Goal: Obtain resource: Download file/media

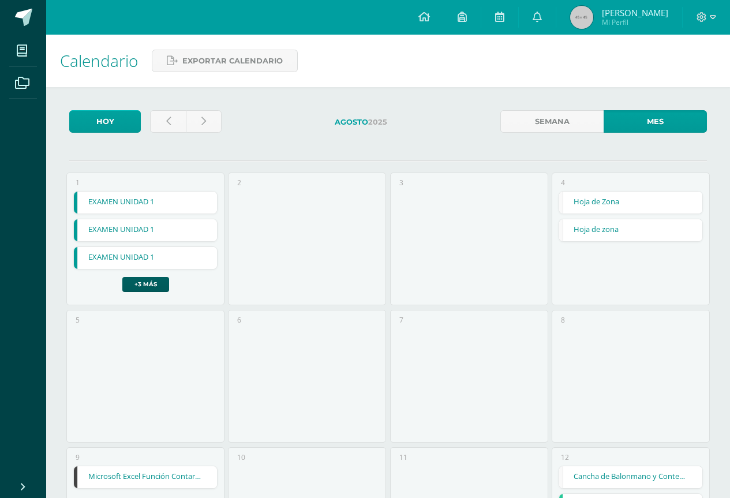
scroll to position [462, 0]
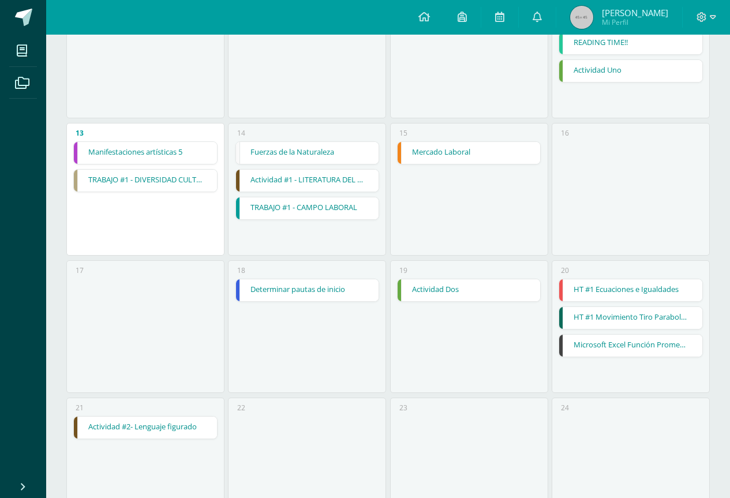
click at [308, 157] on link "Fuerzas de la Naturaleza" at bounding box center [307, 153] width 143 height 22
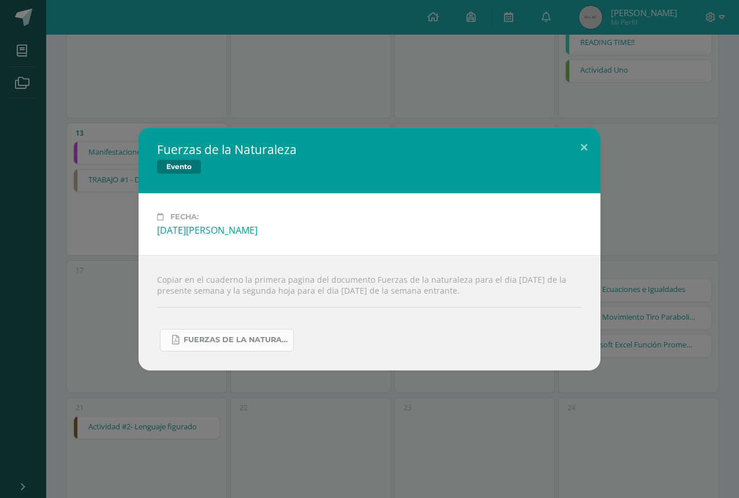
click at [286, 339] on span "FUERZAS DE LA NATURALEZA 2025.pdf" at bounding box center [236, 339] width 104 height 9
click at [585, 144] on button at bounding box center [584, 147] width 33 height 39
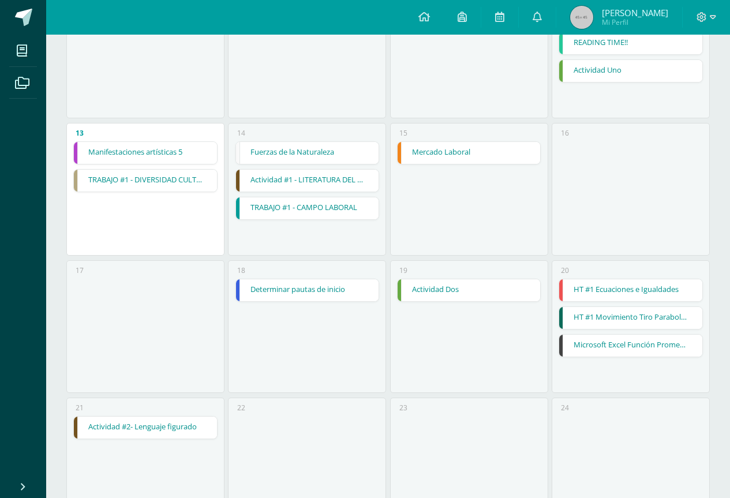
click at [302, 188] on link "Actividad #1 - LITERATURA DEL NEOCLASICISMO" at bounding box center [307, 181] width 143 height 22
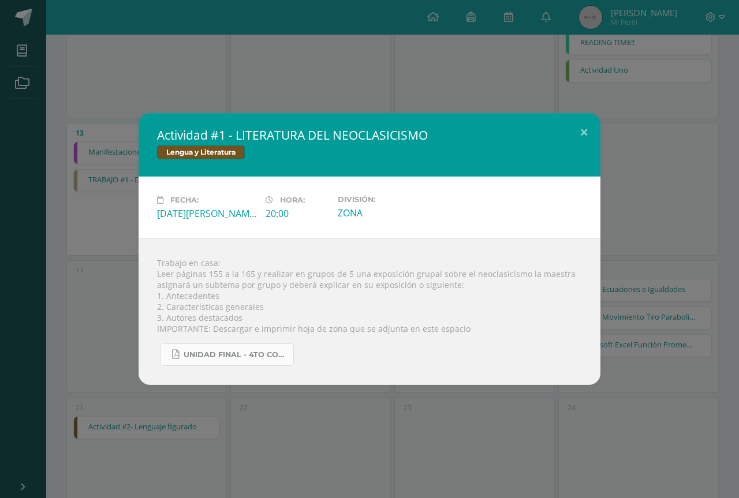
click at [282, 352] on span "UNIDAD FINAL - 4TO COMPU.pdf" at bounding box center [236, 354] width 104 height 9
click at [577, 120] on button at bounding box center [584, 132] width 33 height 39
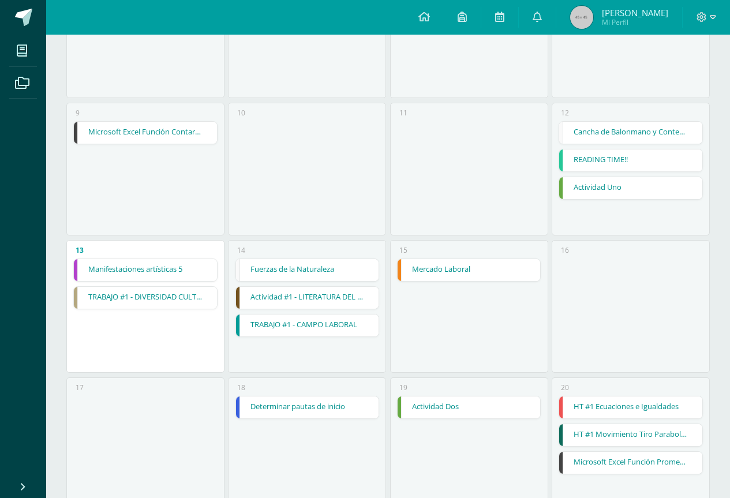
scroll to position [289, 0]
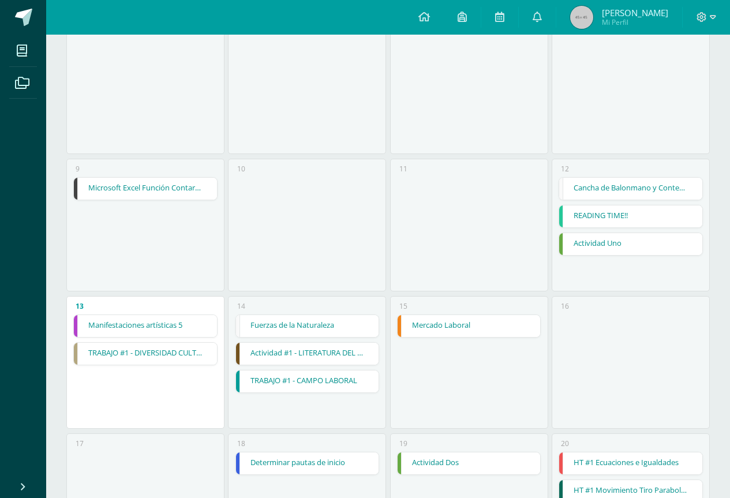
click at [641, 217] on link "READING TIME!!" at bounding box center [630, 217] width 143 height 22
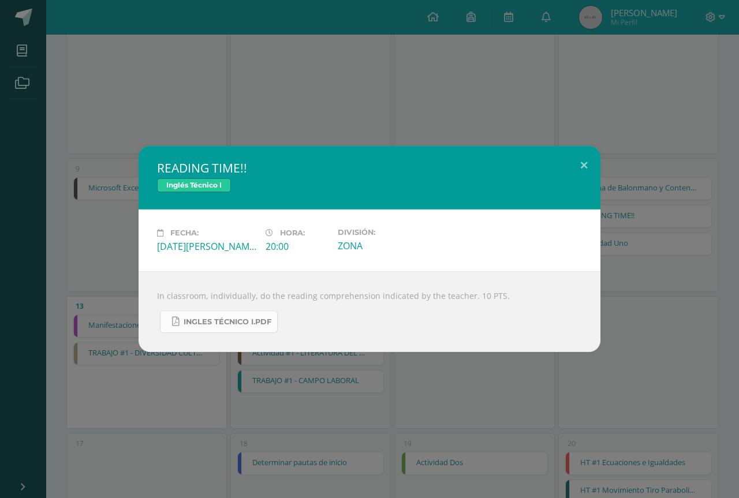
click at [260, 326] on span "INGLES TÉCNICO I.pdf" at bounding box center [228, 322] width 88 height 9
click at [595, 177] on button at bounding box center [584, 165] width 33 height 39
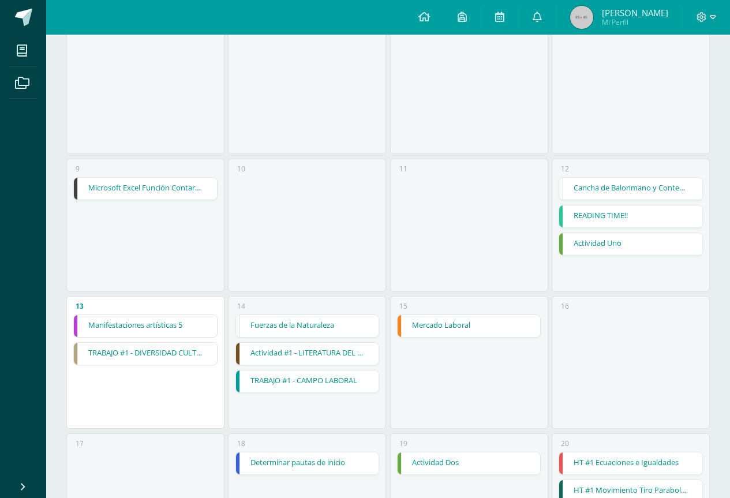
click at [124, 188] on link "Microsoft Excel Función Contar, Contara, Contrar.Blanco" at bounding box center [145, 189] width 143 height 22
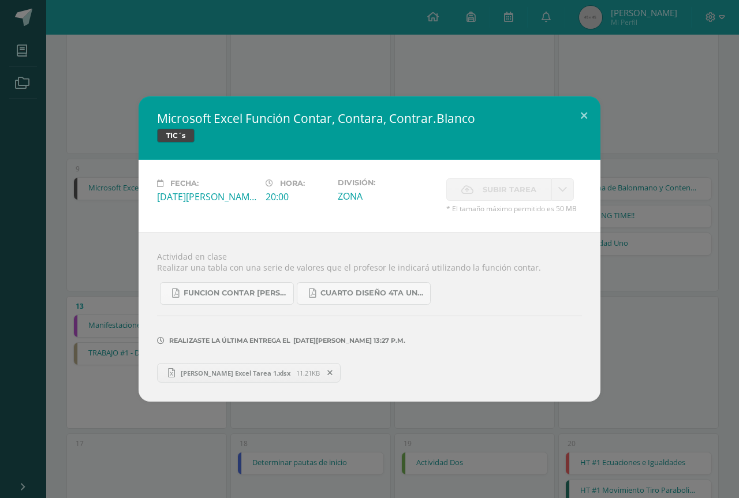
click at [594, 137] on div "Microsoft Excel Función Contar, Contara, Contrar.Blanco TIC´s" at bounding box center [370, 128] width 462 height 64
click at [584, 129] on button at bounding box center [584, 115] width 33 height 39
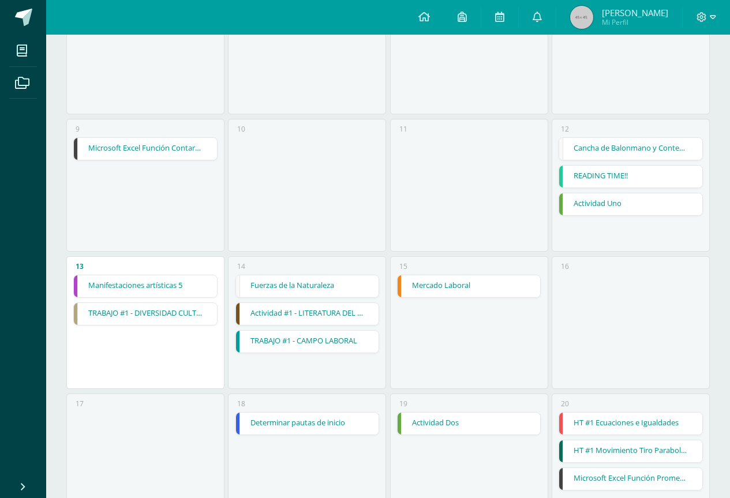
scroll to position [346, 0]
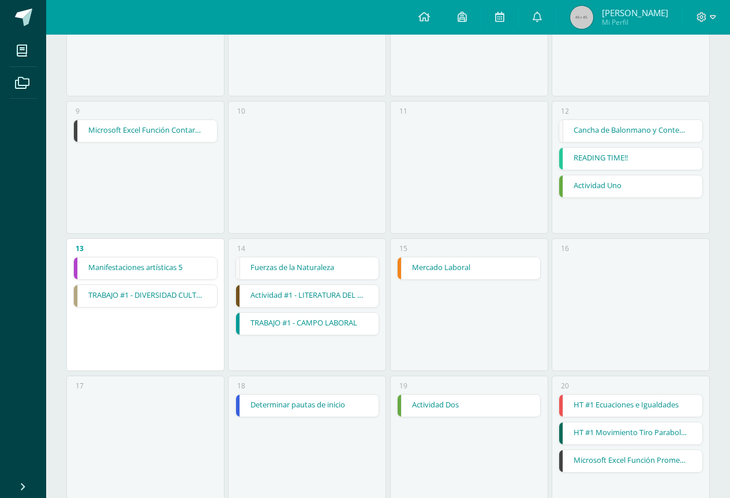
click at [190, 297] on link "TRABAJO #1 - DIVERSIDAD CULTURAL" at bounding box center [145, 296] width 143 height 22
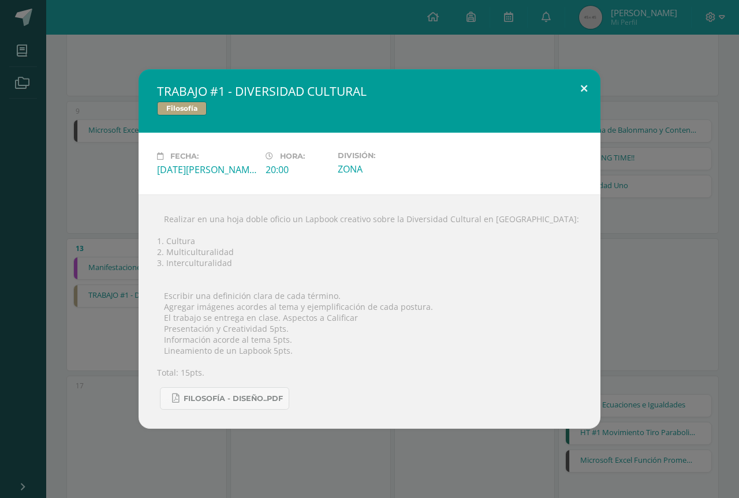
click at [587, 85] on button at bounding box center [584, 88] width 33 height 39
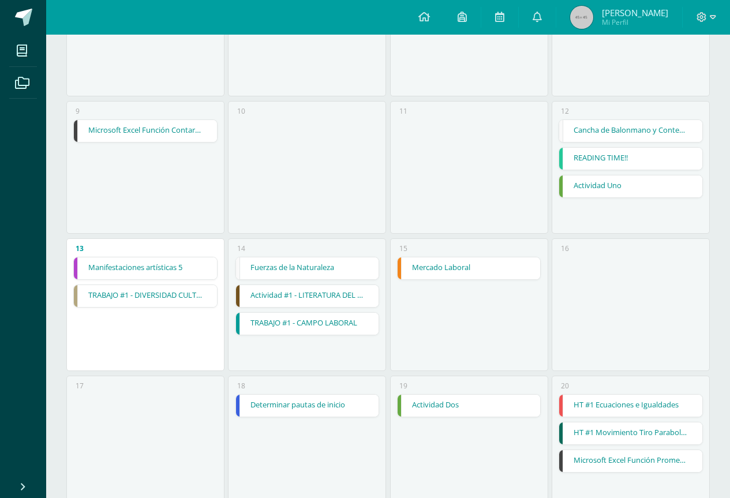
scroll to position [462, 0]
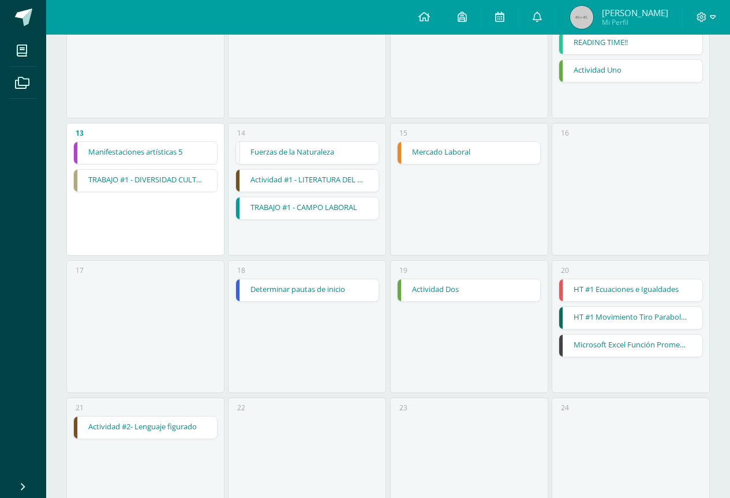
click at [436, 163] on link "Mercado Laboral" at bounding box center [469, 153] width 143 height 22
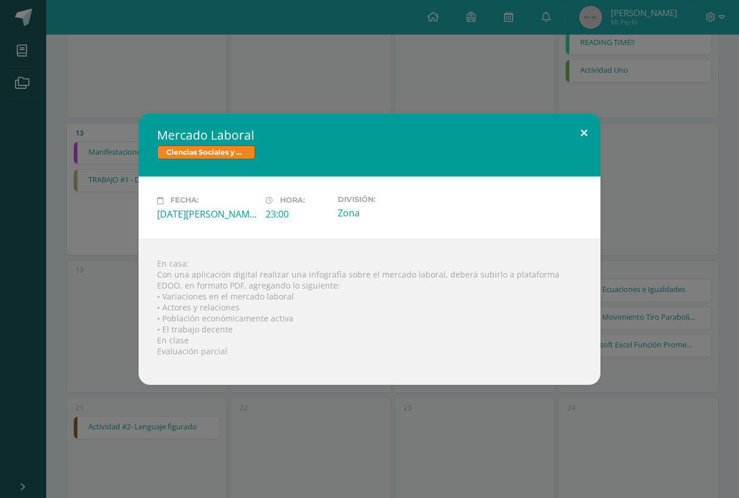
click at [588, 135] on button at bounding box center [584, 132] width 33 height 39
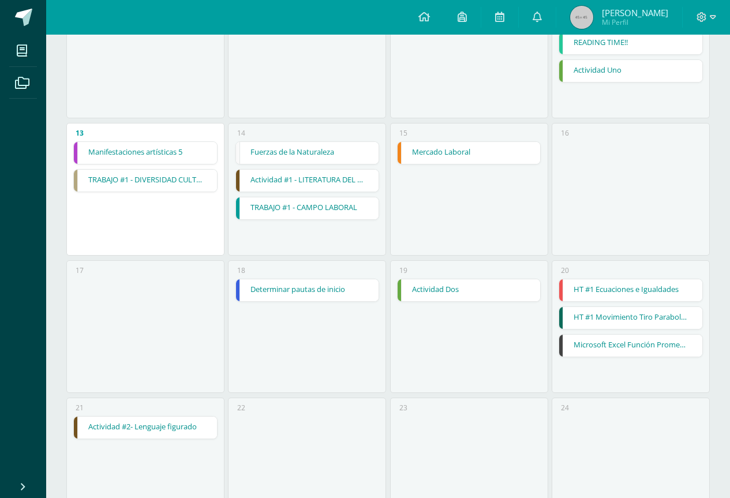
click at [309, 292] on link "Determinar pautas de inicio" at bounding box center [307, 290] width 143 height 22
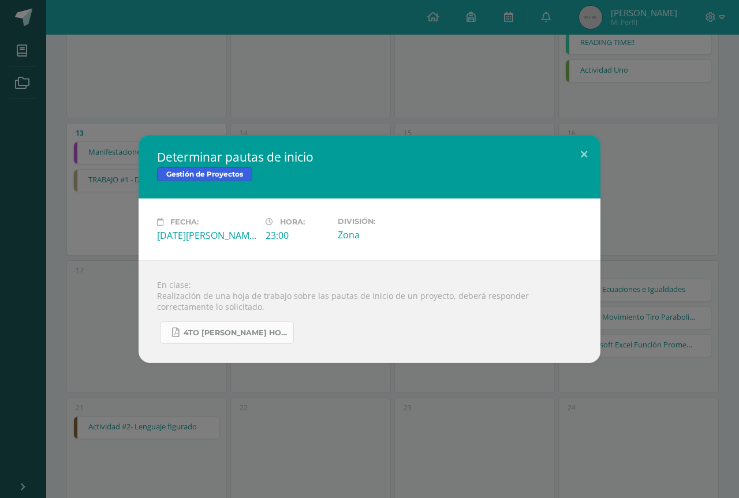
click at [248, 336] on span "4to [PERSON_NAME] hoja de trabajo proyectos.pdf" at bounding box center [236, 333] width 104 height 9
click at [600, 138] on button at bounding box center [584, 154] width 33 height 39
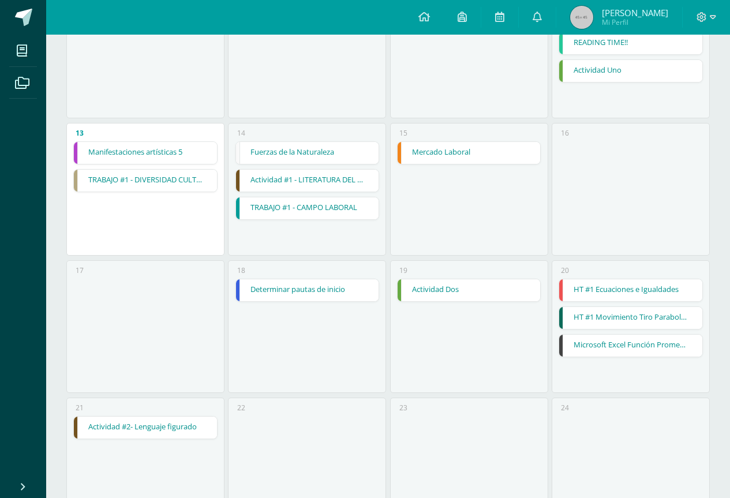
click at [451, 293] on link "Actividad Dos" at bounding box center [469, 290] width 143 height 22
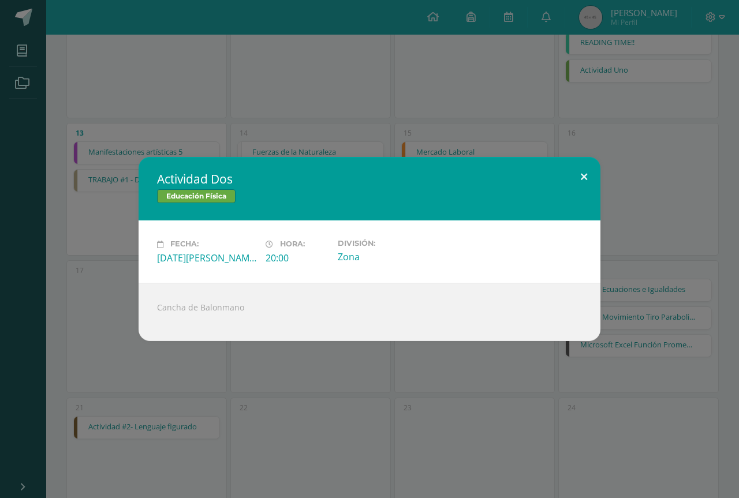
click at [579, 166] on button at bounding box center [584, 176] width 33 height 39
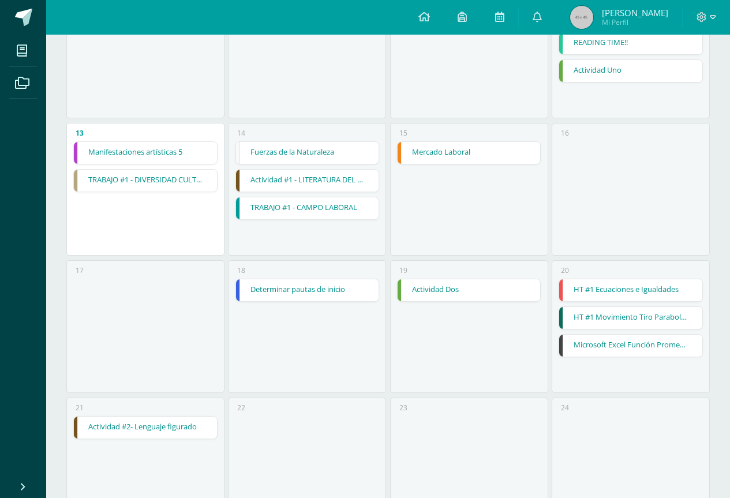
click at [598, 290] on link "HT #1 Ecuaciones e Igualdades" at bounding box center [630, 290] width 143 height 22
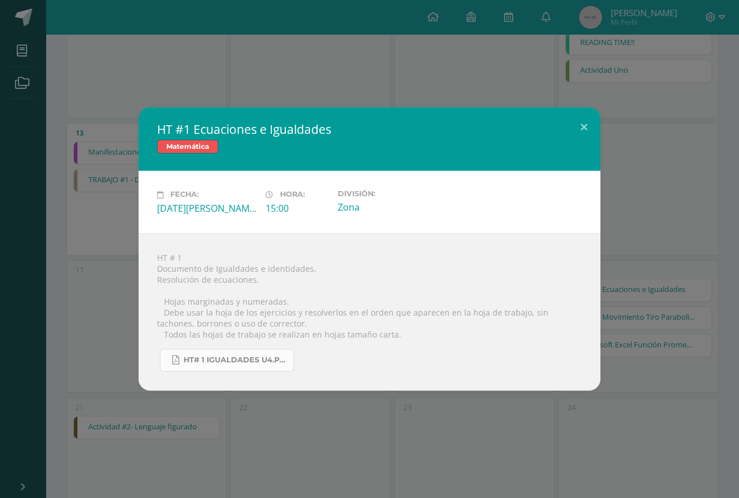
click at [260, 364] on span "HT# 1 igualdades U4.pdf" at bounding box center [236, 360] width 104 height 9
click at [581, 126] on button at bounding box center [584, 126] width 33 height 39
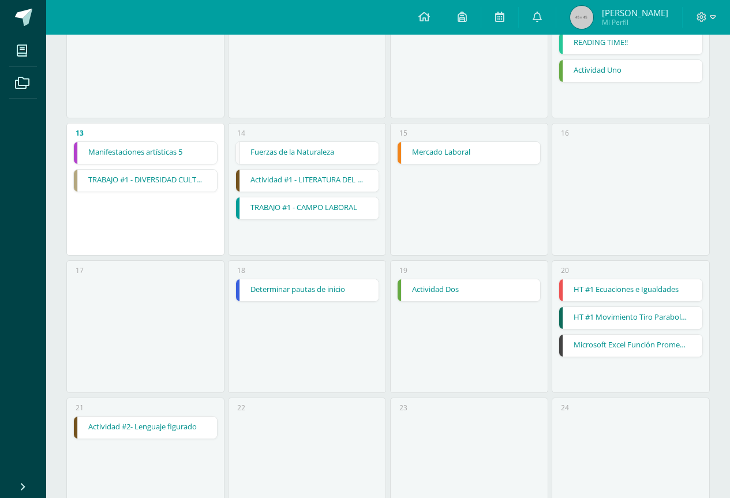
click at [613, 320] on link "HT #1 Movimiento Tiro Parabolico" at bounding box center [630, 318] width 143 height 22
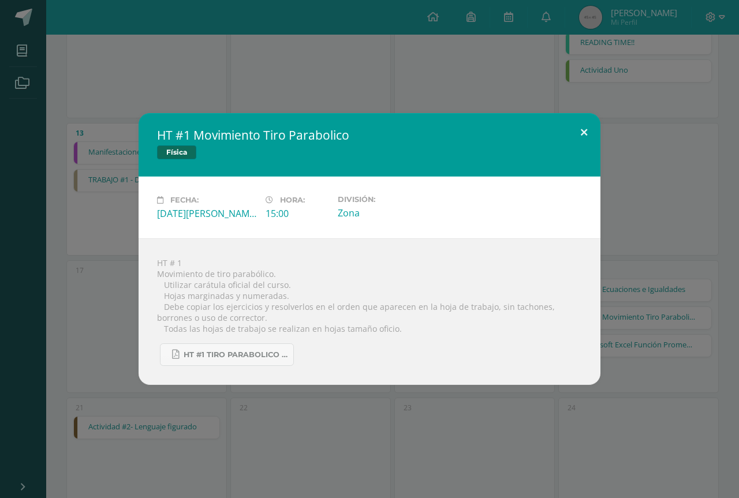
click at [593, 123] on button at bounding box center [584, 132] width 33 height 39
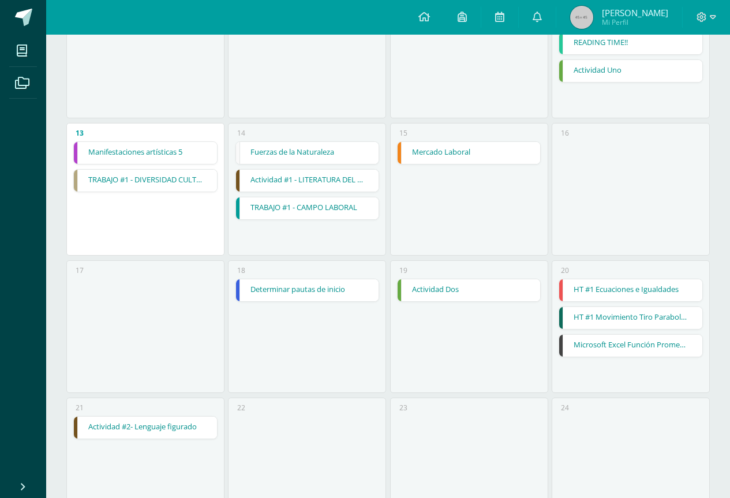
click at [646, 297] on link "HT #1 Ecuaciones e Igualdades" at bounding box center [630, 290] width 143 height 22
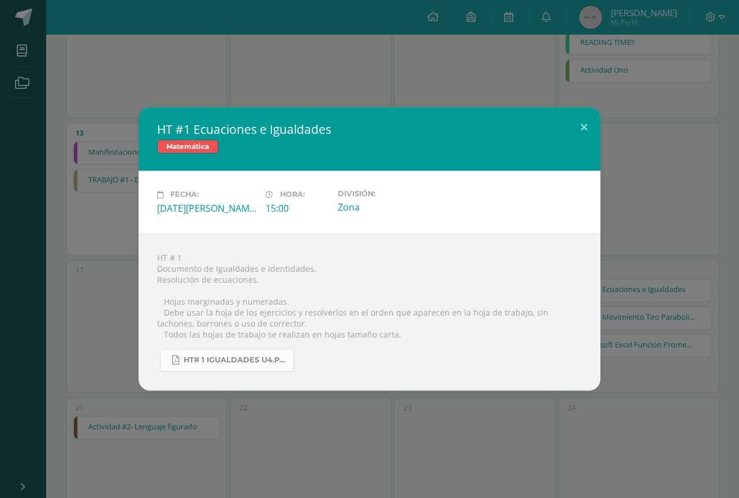
click at [249, 367] on link "HT# 1 igualdades U4.pdf" at bounding box center [227, 360] width 134 height 23
click at [588, 122] on button at bounding box center [584, 126] width 33 height 39
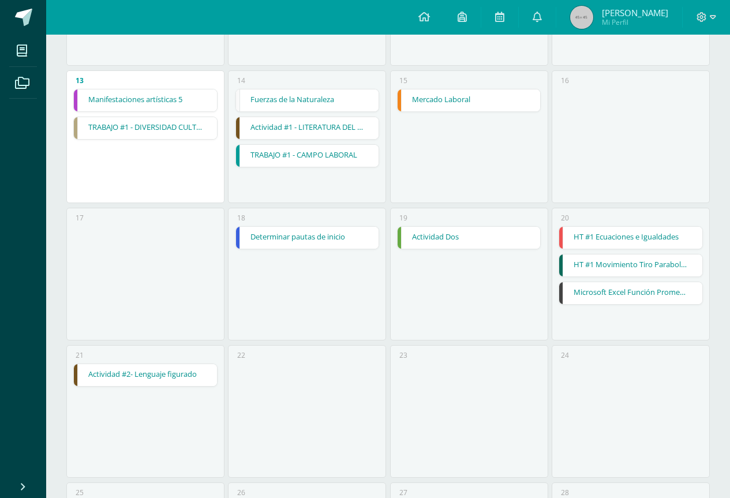
scroll to position [577, 0]
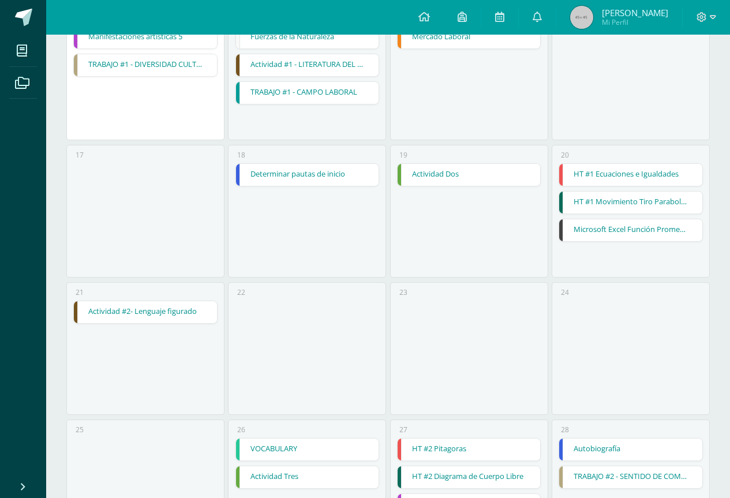
click at [652, 199] on link "HT #1 Movimiento Tiro Parabolico" at bounding box center [630, 203] width 143 height 22
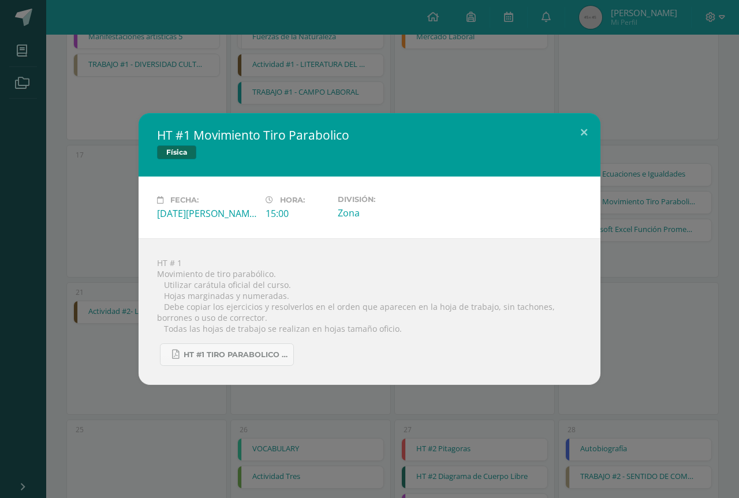
click at [575, 112] on div "HT #1 Movimiento Tiro Parabolico Física Fecha: [DATE][PERSON_NAME] Hora: 15:00 …" at bounding box center [369, 249] width 739 height 498
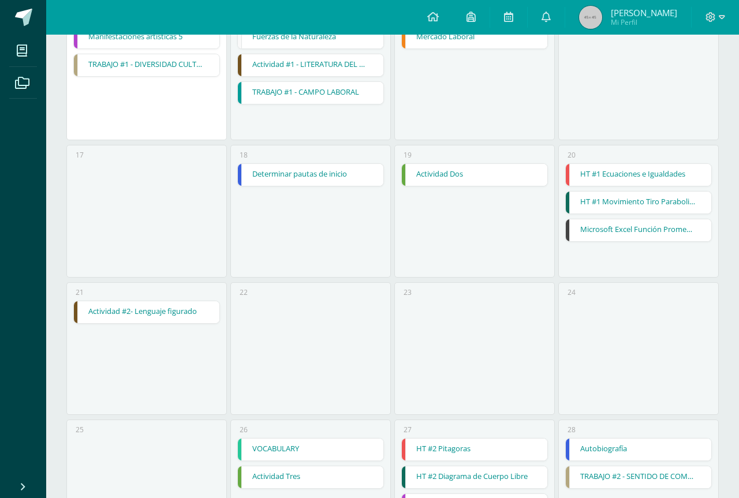
click at [642, 226] on link "Microsoft Excel Función Promedio" at bounding box center [638, 230] width 145 height 22
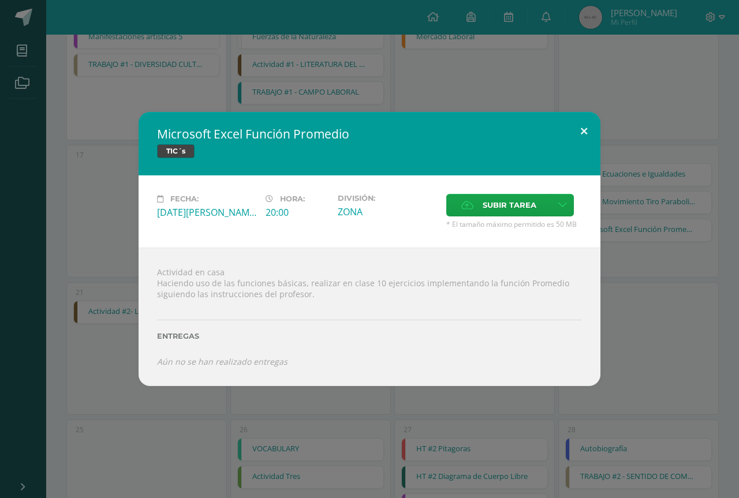
click at [595, 136] on button at bounding box center [584, 131] width 33 height 39
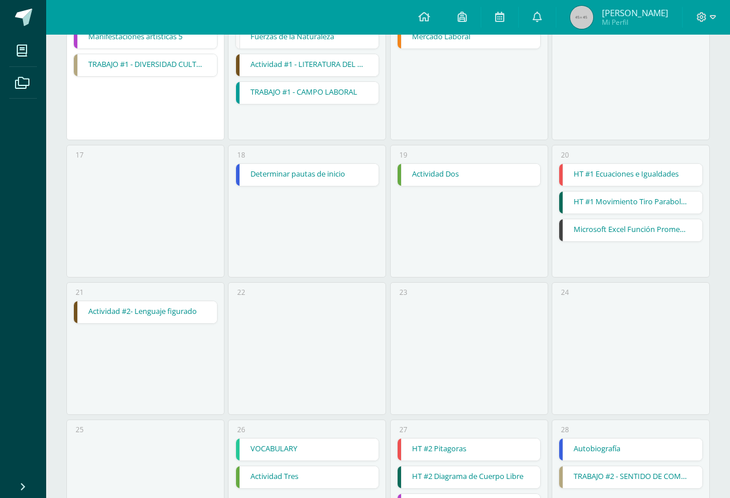
click at [122, 309] on link "Actividad #2- Lenguaje figurado" at bounding box center [145, 312] width 143 height 22
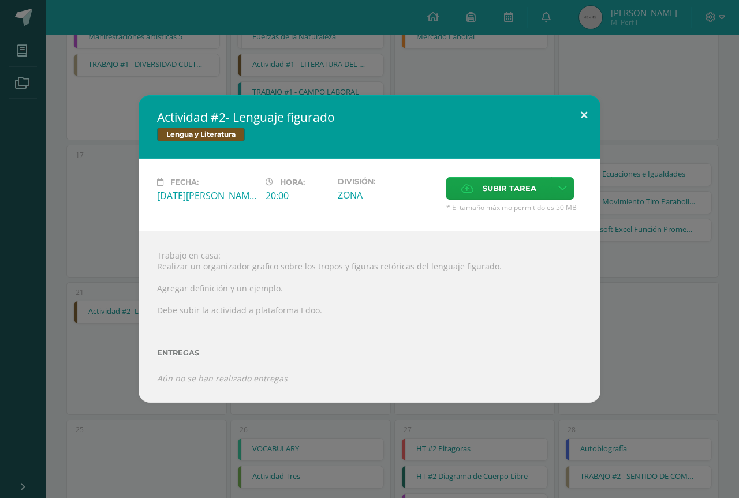
click at [575, 115] on button at bounding box center [584, 114] width 33 height 39
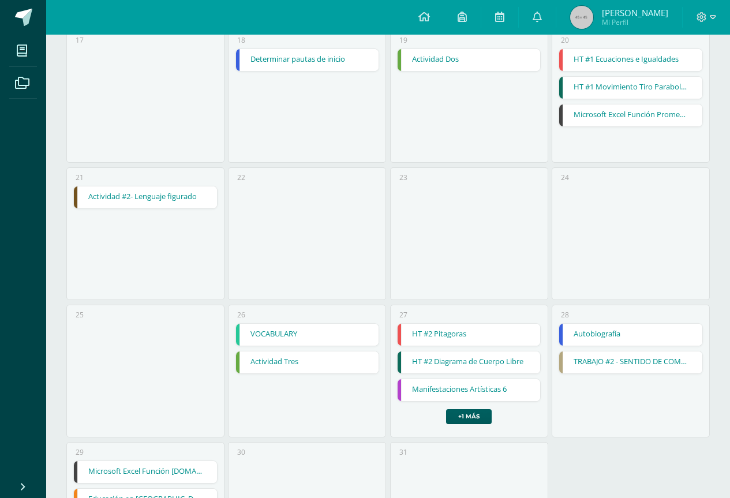
scroll to position [693, 0]
click at [304, 339] on link "VOCABULARY" at bounding box center [307, 334] width 143 height 22
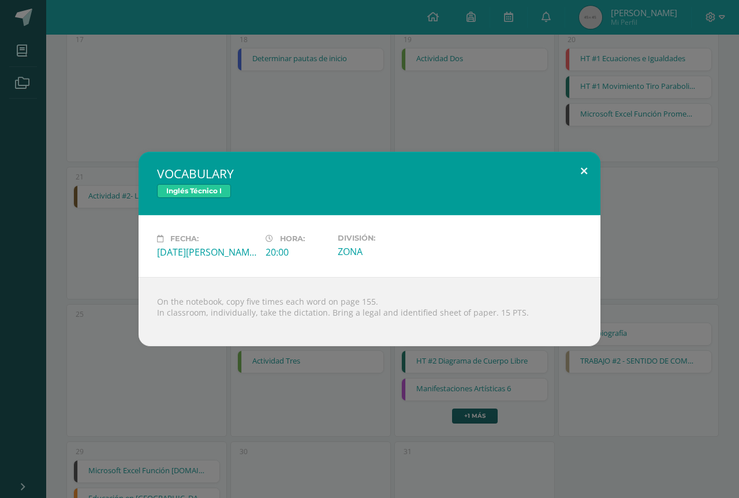
click at [585, 179] on button at bounding box center [584, 171] width 33 height 39
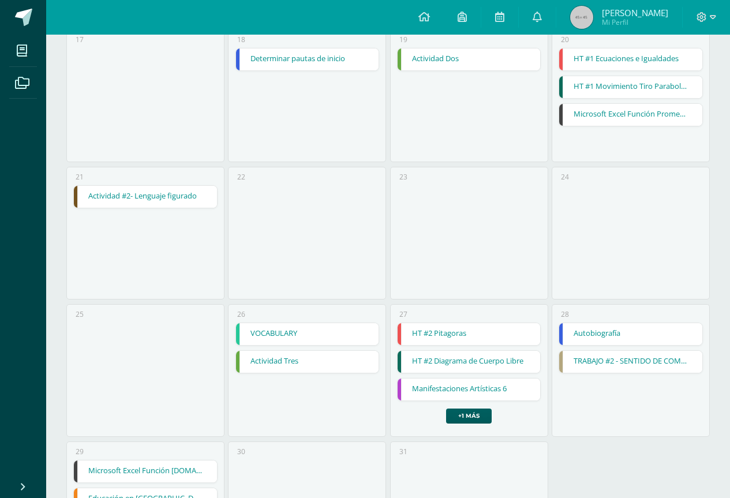
click at [246, 364] on link "Actividad Tres" at bounding box center [307, 362] width 143 height 22
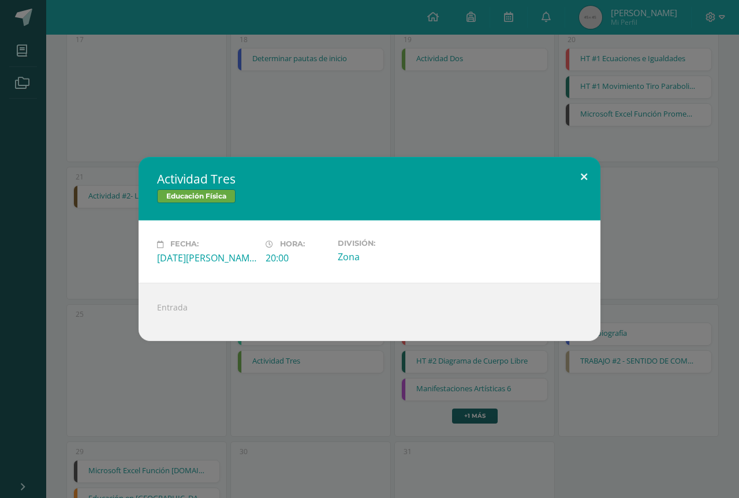
click at [568, 176] on button at bounding box center [584, 176] width 33 height 39
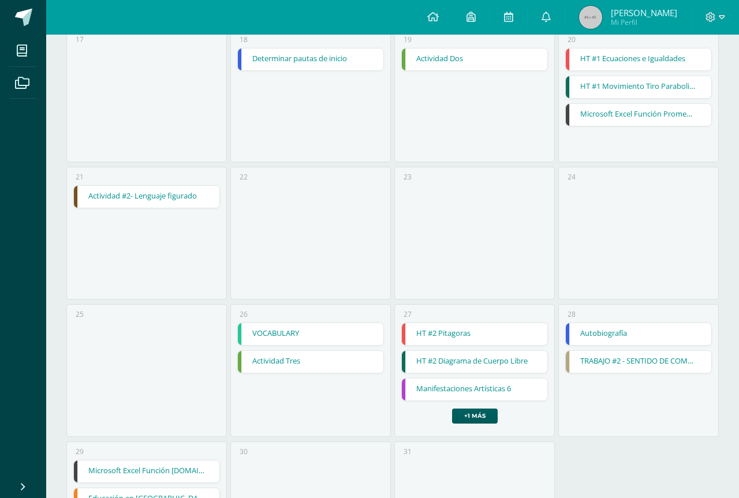
click at [455, 343] on link "HT #2 Pitagoras" at bounding box center [474, 334] width 145 height 22
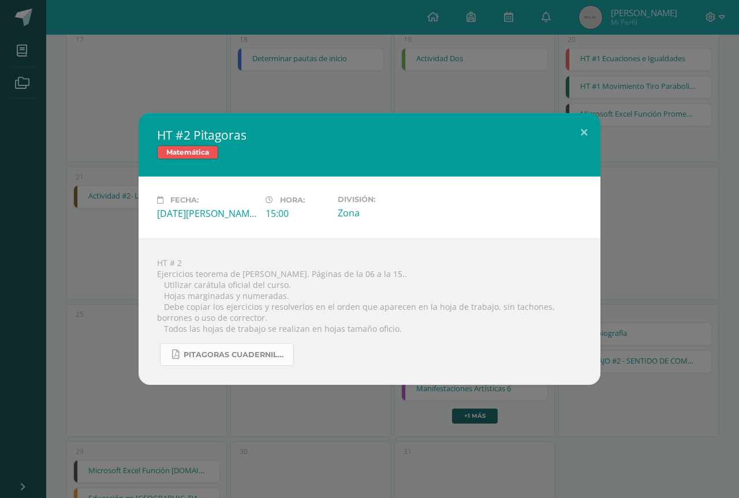
click at [207, 352] on span "Pitagoras cuadernillo ccle.pdf" at bounding box center [236, 354] width 104 height 9
click at [599, 141] on button at bounding box center [584, 132] width 33 height 39
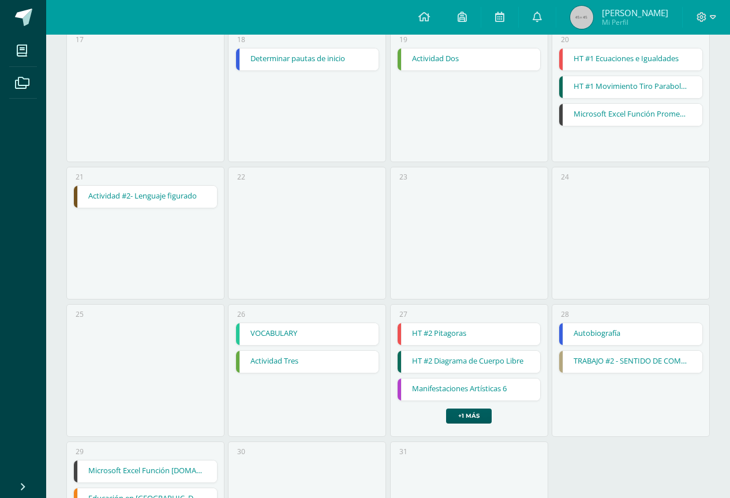
click at [448, 364] on link "HT #2 Diagrama de Cuerpo Libre" at bounding box center [469, 362] width 143 height 22
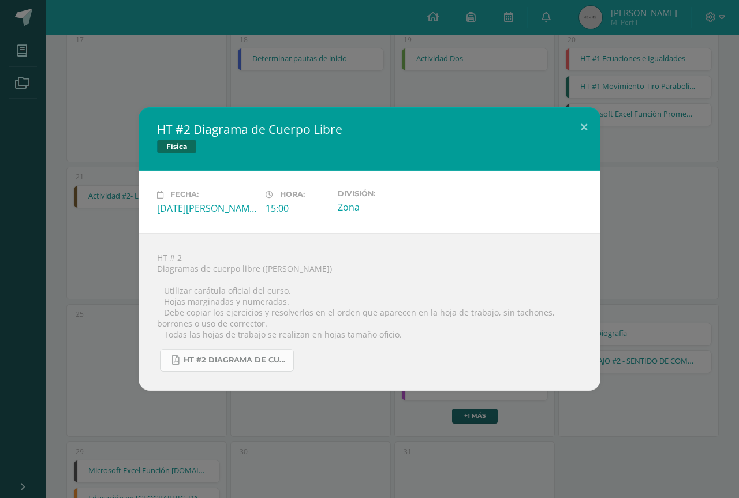
click at [271, 356] on span "HT #2 Diagrama de cuerpos libre 4U.pdf" at bounding box center [236, 360] width 104 height 9
click at [573, 126] on button at bounding box center [584, 126] width 33 height 39
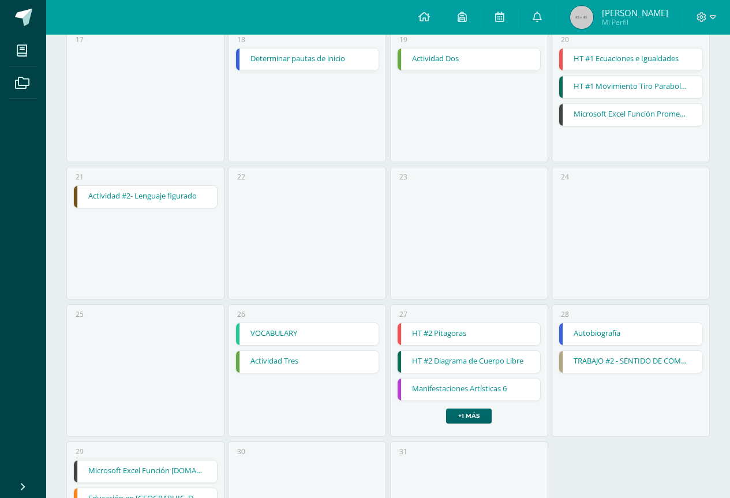
click at [487, 412] on link "+1 más" at bounding box center [469, 416] width 46 height 15
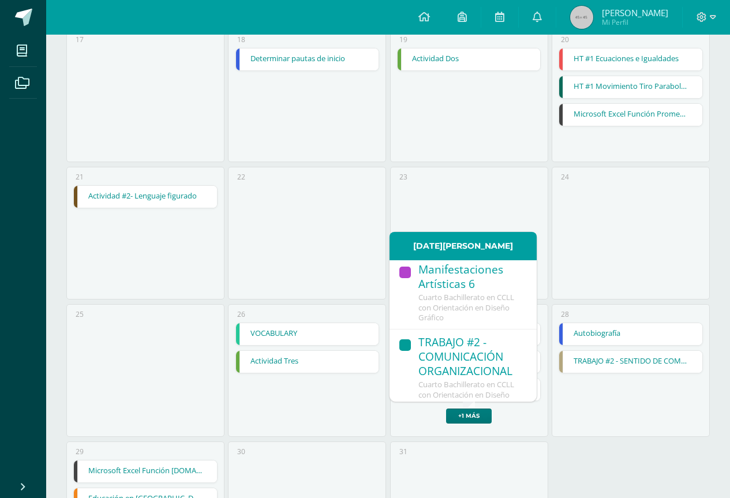
scroll to position [150, 0]
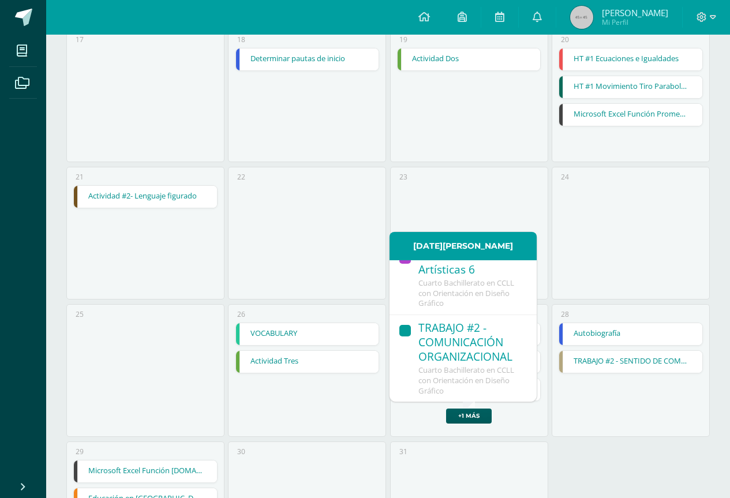
click at [453, 291] on span "Cuarto Bachillerato en CCLL con Orientación en Diseño Gráfico" at bounding box center [467, 293] width 96 height 31
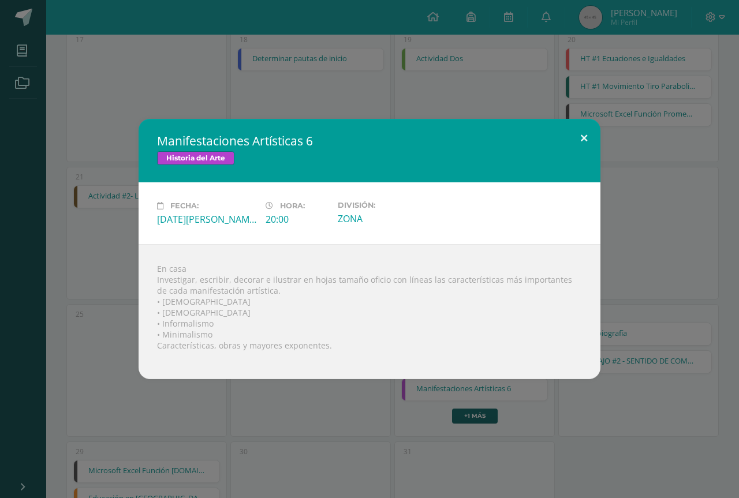
click at [598, 141] on button at bounding box center [584, 138] width 33 height 39
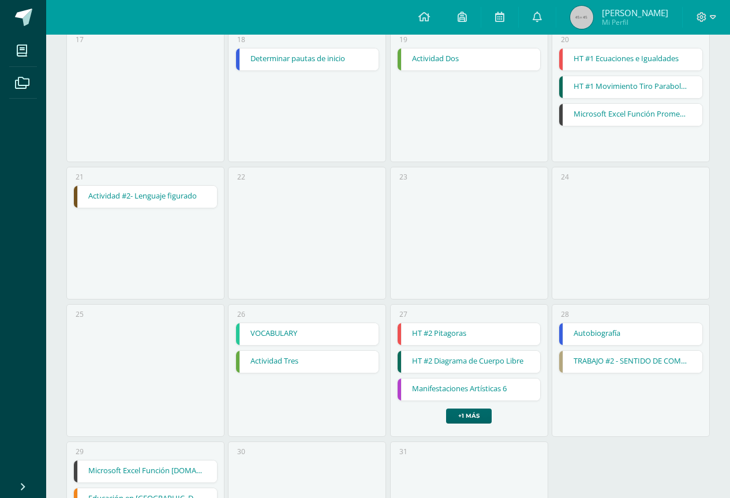
click at [473, 417] on link "+1 más" at bounding box center [469, 416] width 46 height 15
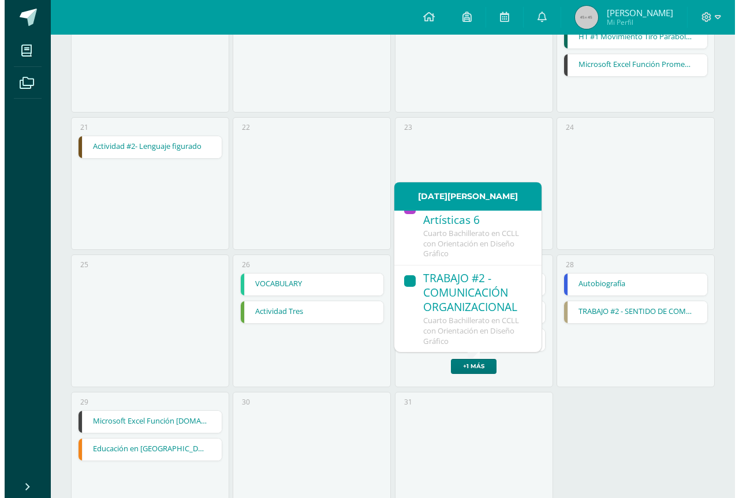
scroll to position [797, 0]
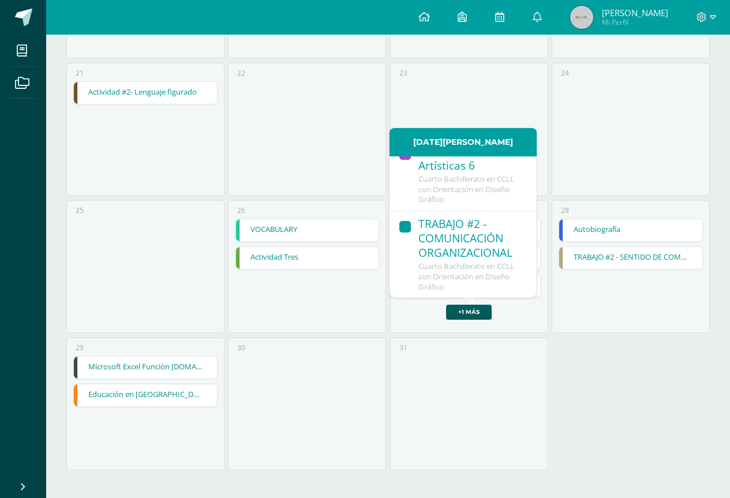
click at [470, 252] on div "TRABAJO #2 - COMUNICACIÓN ORGANIZACIONAL" at bounding box center [472, 239] width 107 height 44
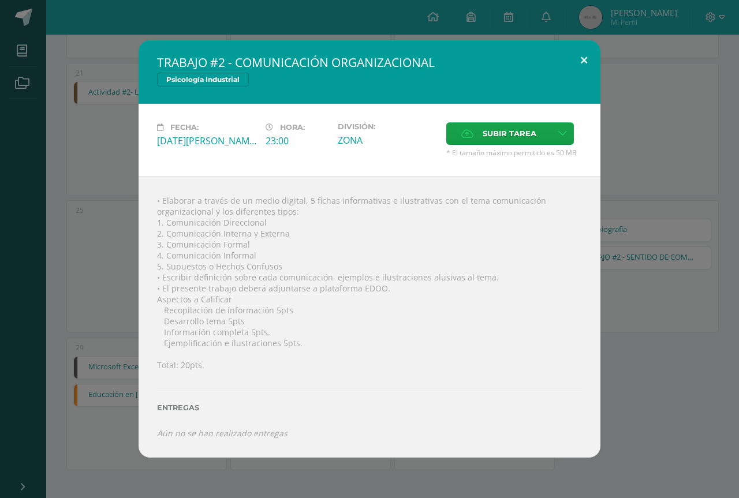
click at [592, 70] on button at bounding box center [584, 59] width 33 height 39
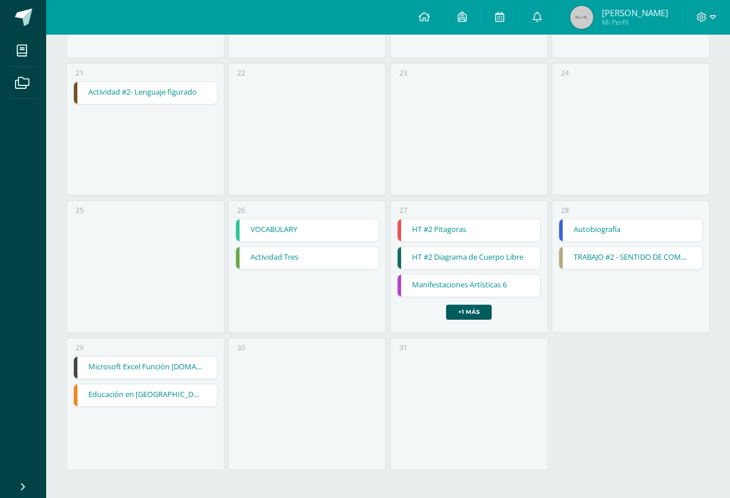
click at [618, 224] on link "Autobiografía" at bounding box center [630, 230] width 143 height 22
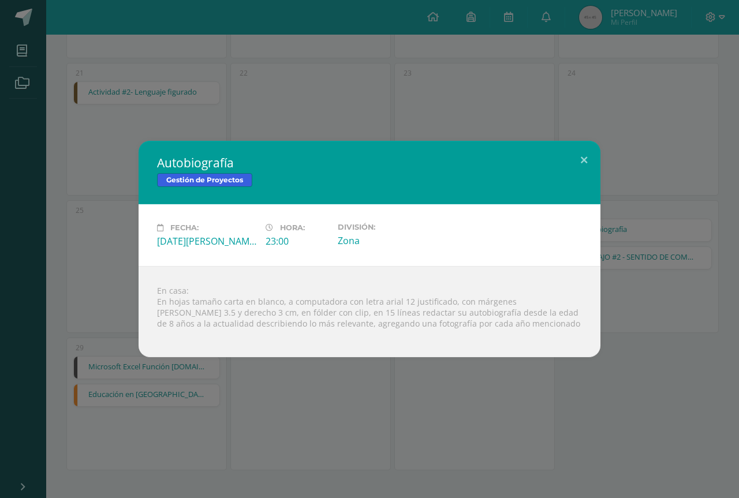
click at [587, 140] on div "Autobiografía Gestión de Proyectos Fecha: [DATE][PERSON_NAME] Hora: 23:00 Divis…" at bounding box center [369, 249] width 739 height 498
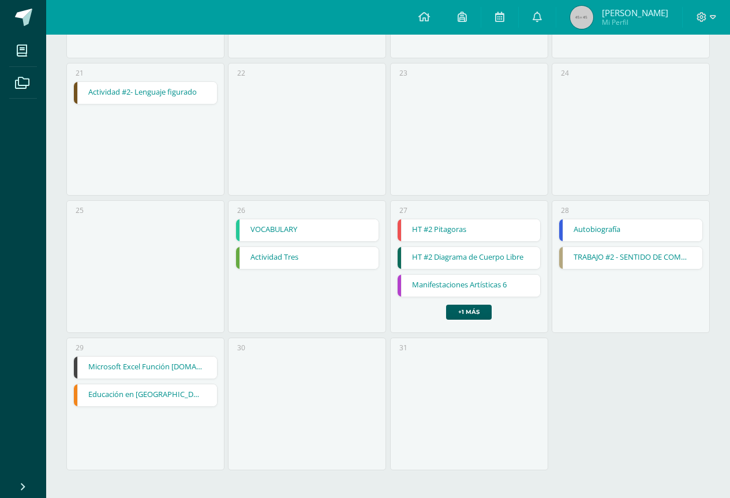
click at [607, 255] on link "TRABAJO #2 - SENTIDO DE COMUNIDAD" at bounding box center [630, 258] width 143 height 22
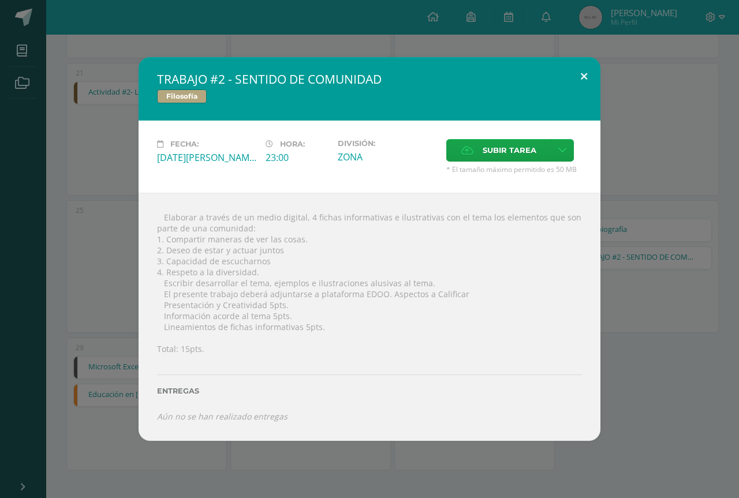
click at [592, 81] on button at bounding box center [584, 76] width 33 height 39
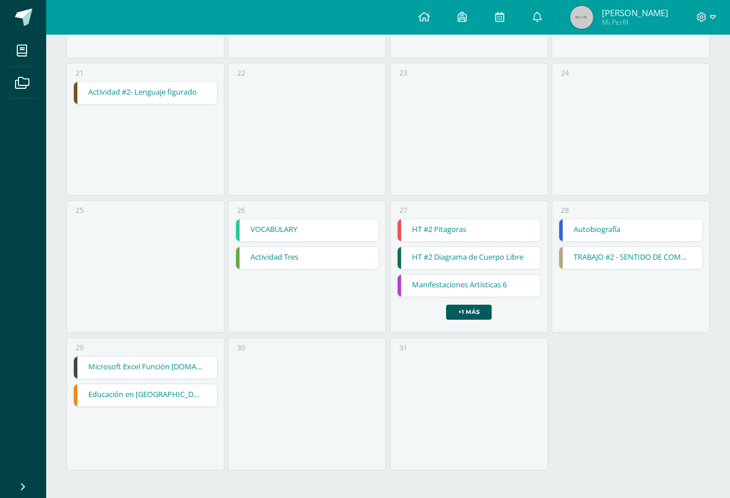
click at [176, 368] on link "Microsoft Excel Función [DOMAIN_NAME]" at bounding box center [145, 368] width 143 height 22
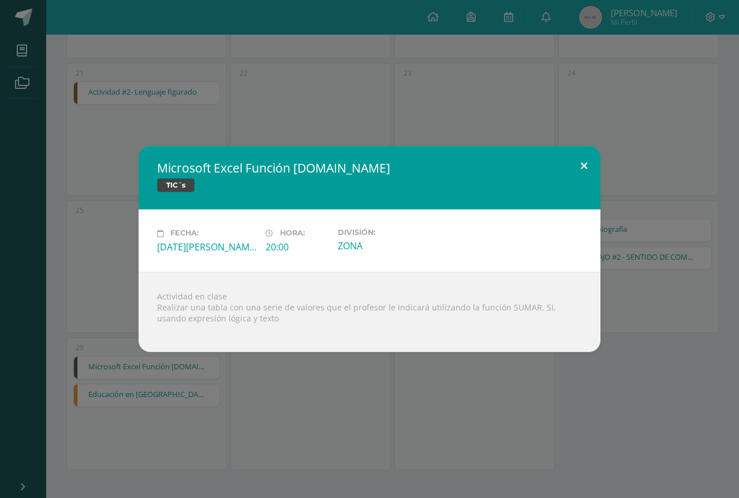
click at [573, 170] on button at bounding box center [584, 165] width 33 height 39
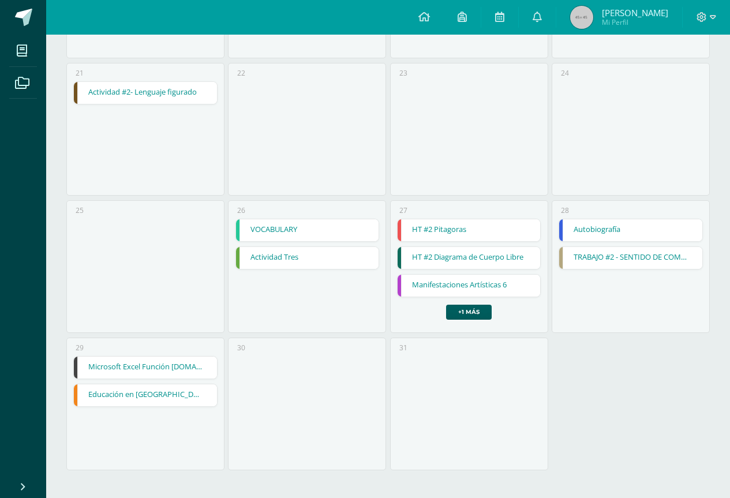
click at [145, 388] on link "Educación en [GEOGRAPHIC_DATA]" at bounding box center [145, 396] width 143 height 22
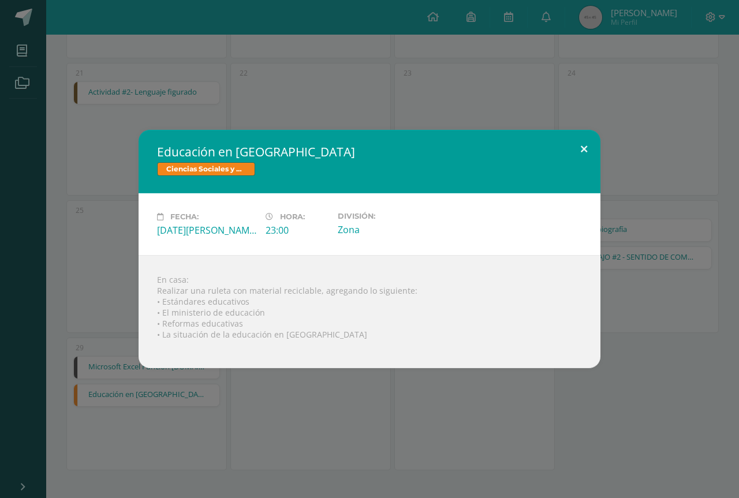
click at [589, 153] on button at bounding box center [584, 149] width 33 height 39
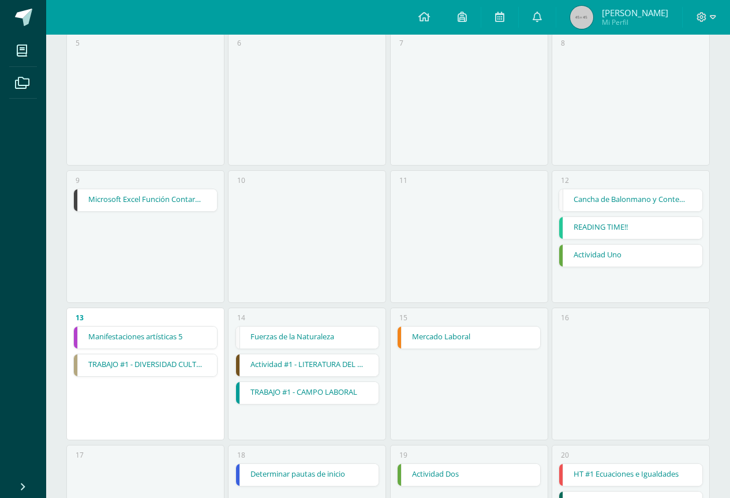
scroll to position [0, 0]
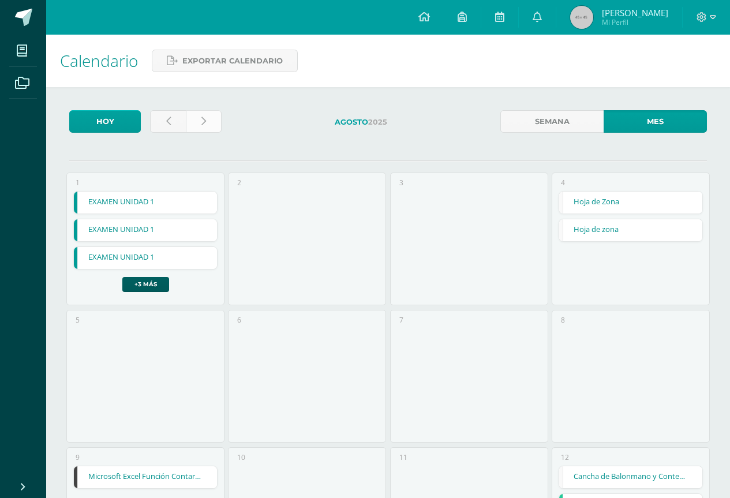
click at [216, 125] on link at bounding box center [204, 121] width 36 height 23
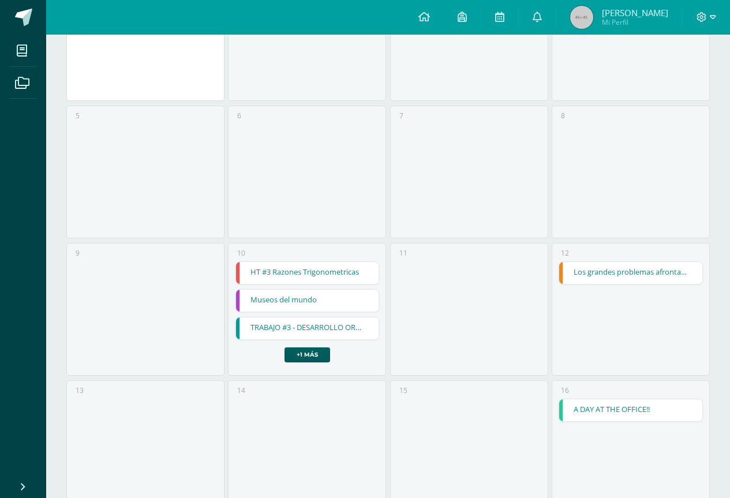
scroll to position [231, 0]
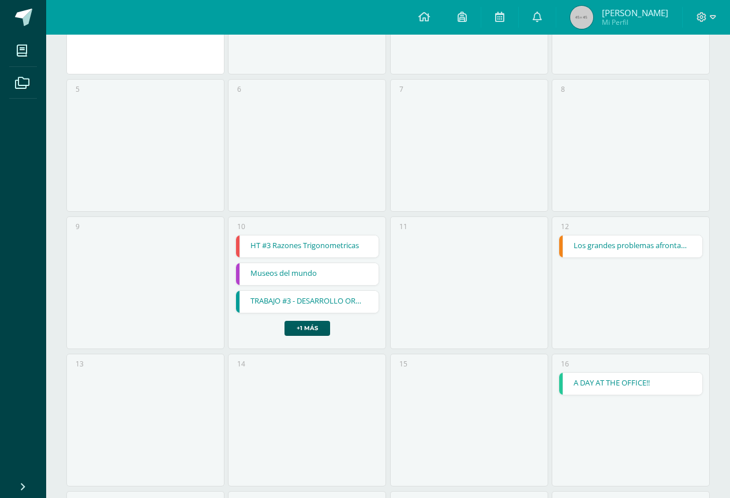
click at [300, 244] on link "HT #3 Razones Trigonometricas" at bounding box center [307, 247] width 143 height 22
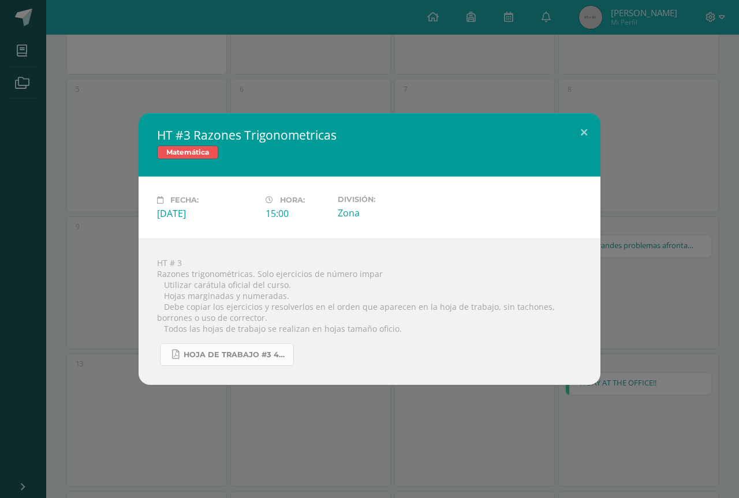
click at [215, 353] on span "Hoja de trabajo #3 4U.pdf" at bounding box center [236, 354] width 104 height 9
click at [598, 137] on button at bounding box center [584, 132] width 33 height 39
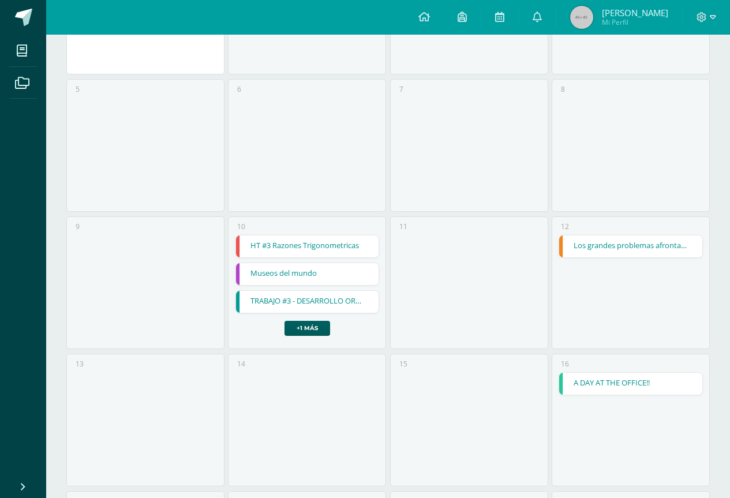
click at [300, 277] on link "Museos del mundo" at bounding box center [307, 274] width 143 height 22
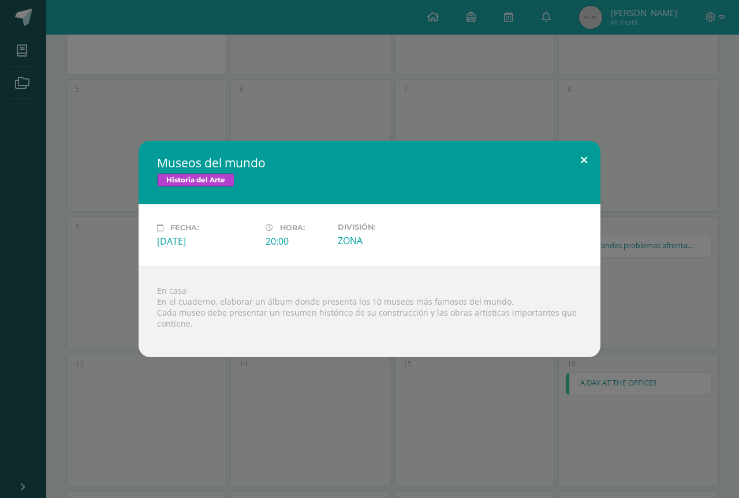
click at [579, 159] on button at bounding box center [584, 160] width 33 height 39
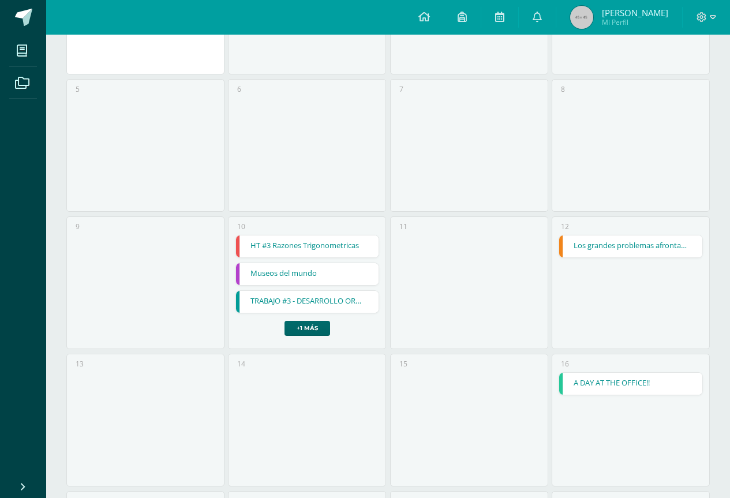
click at [293, 336] on link "+1 más" at bounding box center [308, 328] width 46 height 15
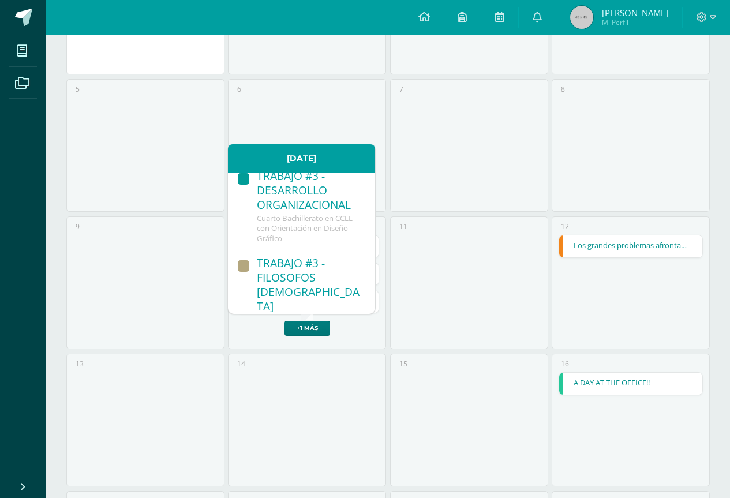
scroll to position [173, 0]
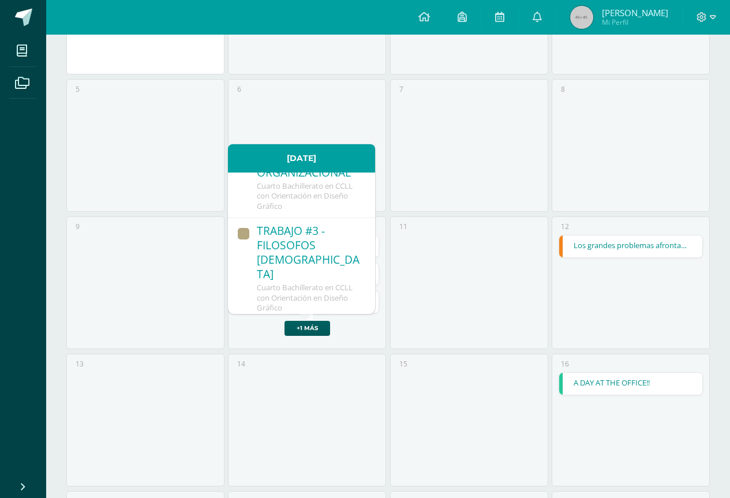
click at [314, 208] on span "Cuarto Bachillerato en CCLL con Orientación en Diseño Gráfico" at bounding box center [305, 196] width 96 height 31
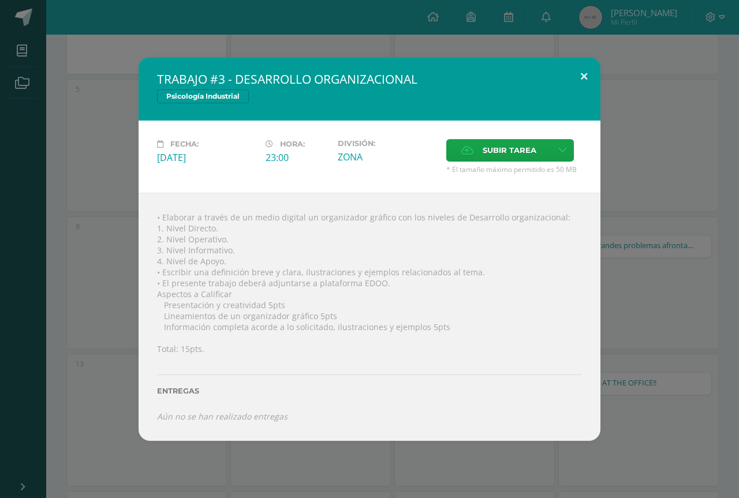
click at [586, 95] on div "TRABAJO #3 - DESARROLLO ORGANIZACIONAL Psicología Industrial Fecha: Miércoles 1…" at bounding box center [370, 249] width 462 height 384
click at [603, 59] on div "TRABAJO #3 - DESARROLLO ORGANIZACIONAL Psicología Industrial Fecha: Miércoles 1…" at bounding box center [370, 249] width 730 height 384
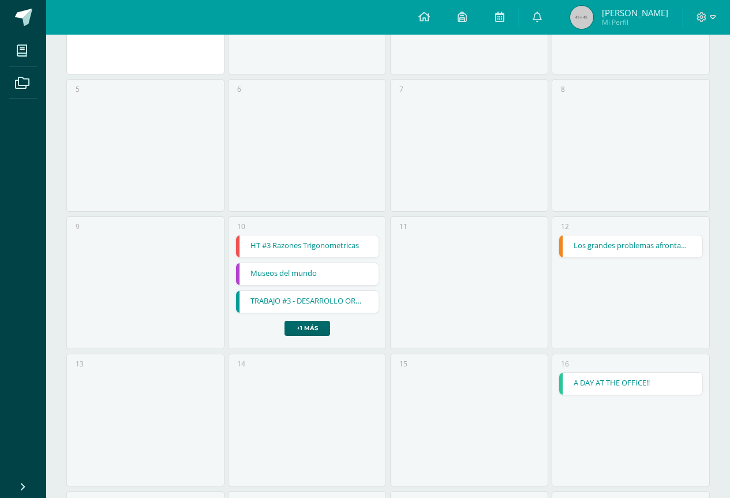
click at [294, 324] on link "+1 más" at bounding box center [308, 328] width 46 height 15
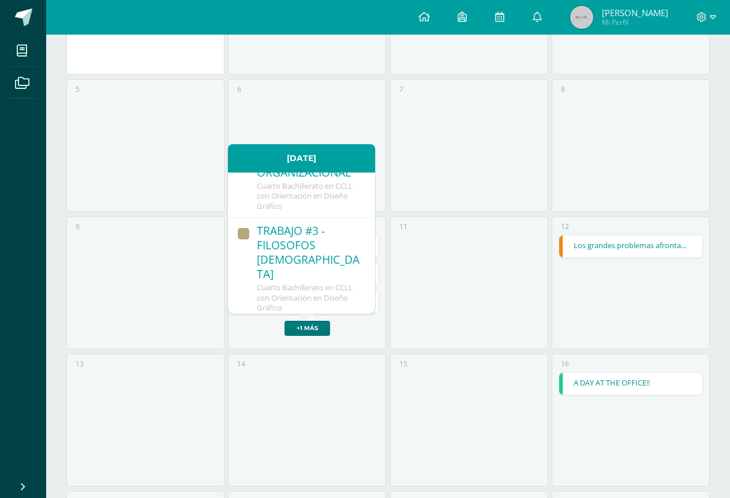
scroll to position [178, 0]
click at [305, 256] on div "TRABAJO #3 - FILOSOFOS GUATEMALTECOS" at bounding box center [310, 248] width 107 height 59
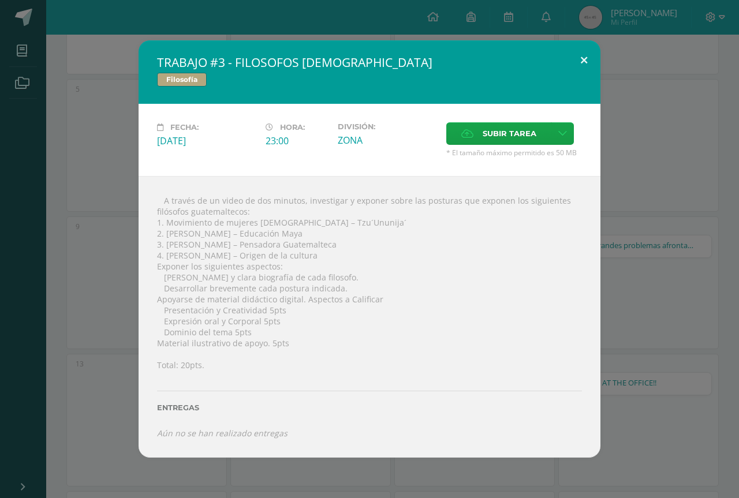
click at [586, 54] on button at bounding box center [584, 59] width 33 height 39
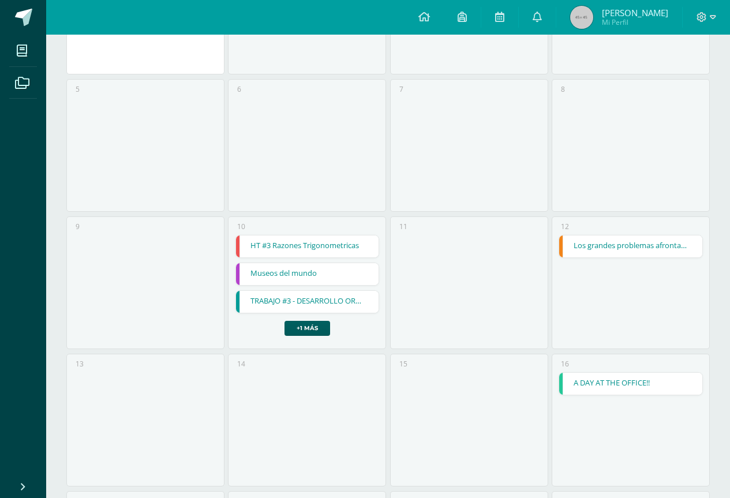
click at [590, 245] on link "Los grandes problemas afrontados" at bounding box center [630, 247] width 143 height 22
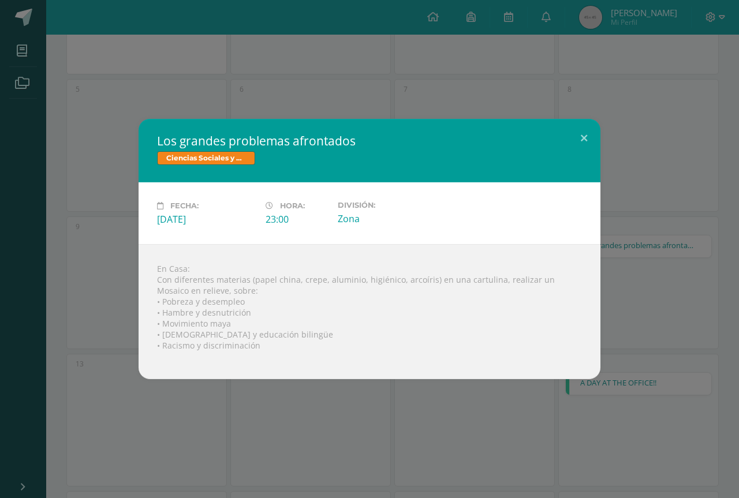
click at [577, 159] on div "Ciencias Sociales y Formación Ciudadana" at bounding box center [369, 159] width 425 height 17
click at [587, 130] on button at bounding box center [584, 138] width 33 height 39
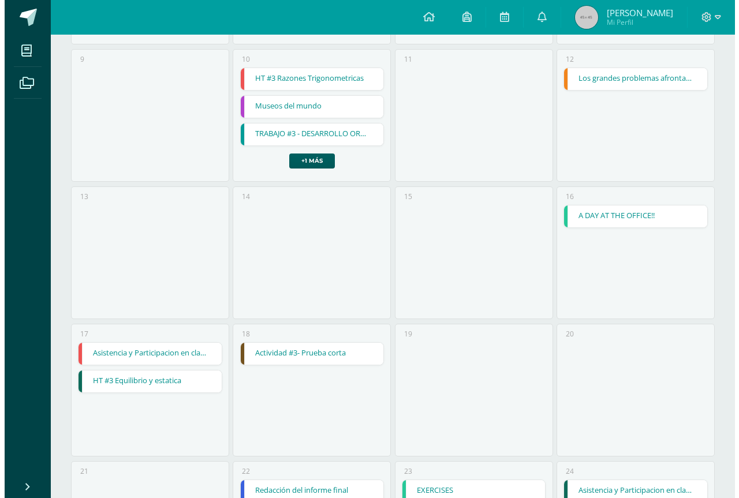
scroll to position [404, 0]
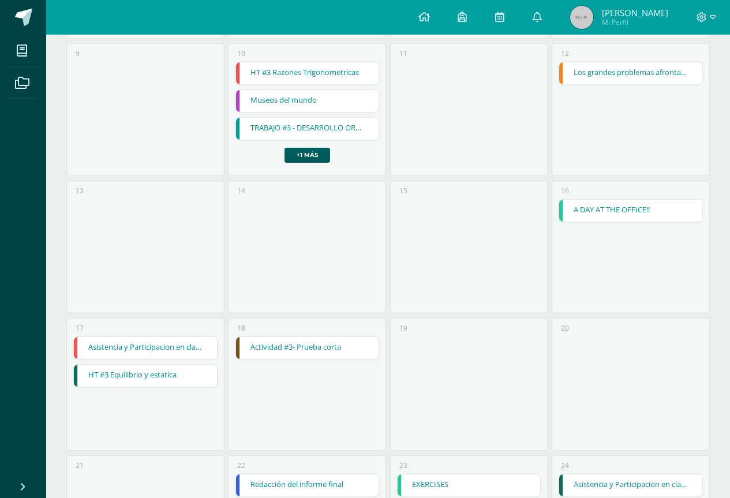
click at [641, 205] on link "A DAY AT THE OFFICE!!" at bounding box center [630, 211] width 143 height 22
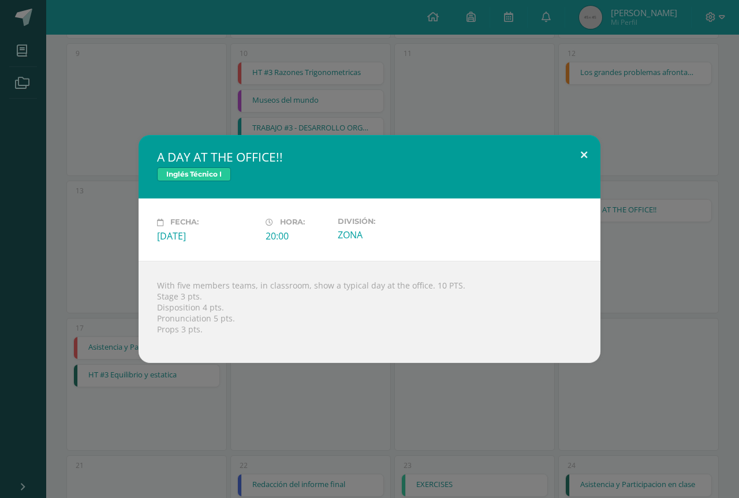
click at [572, 145] on button at bounding box center [584, 154] width 33 height 39
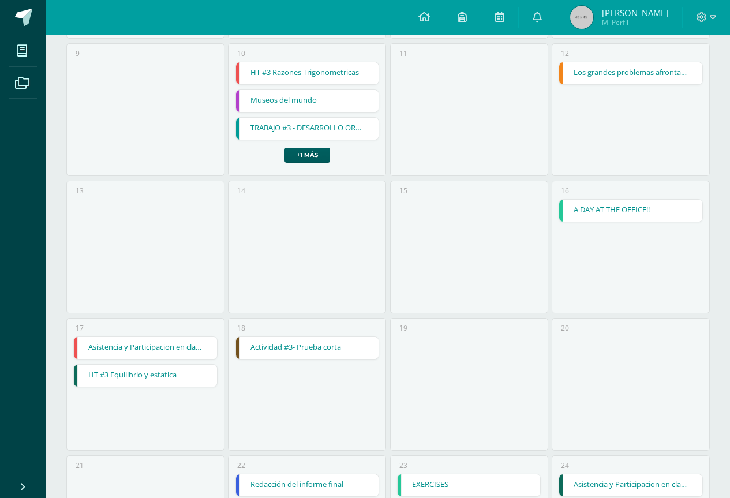
click at [128, 356] on link "Asistencia y Participacion en clase" at bounding box center [145, 348] width 143 height 22
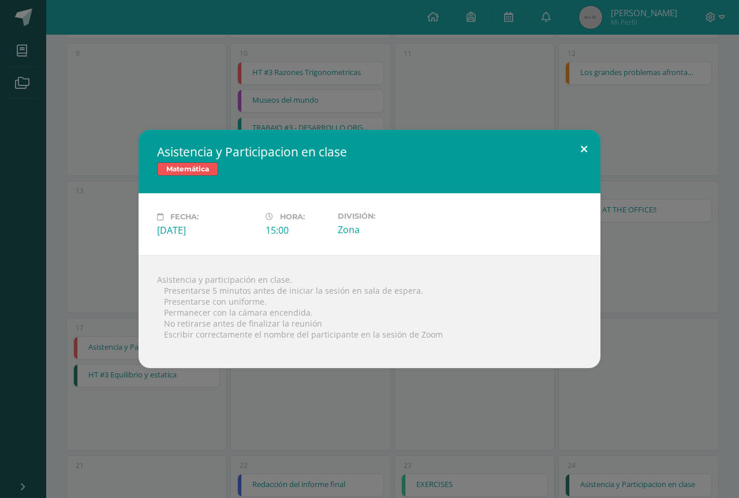
click at [583, 157] on button at bounding box center [584, 149] width 33 height 39
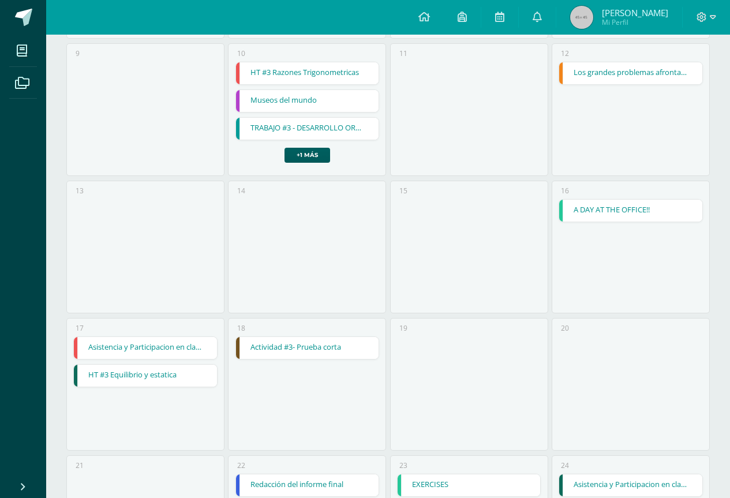
click at [165, 374] on link "HT #3 Equilibrio y estatica" at bounding box center [145, 376] width 143 height 22
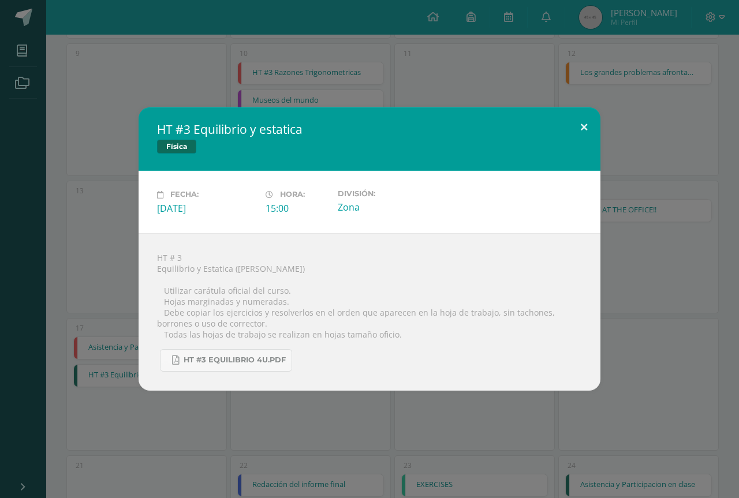
click at [574, 137] on button at bounding box center [584, 126] width 33 height 39
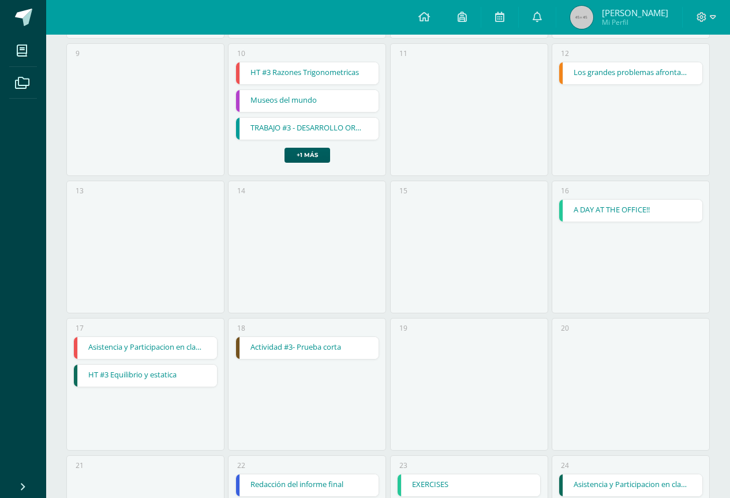
click at [276, 348] on link "Actividad #3- Prueba corta" at bounding box center [307, 348] width 143 height 22
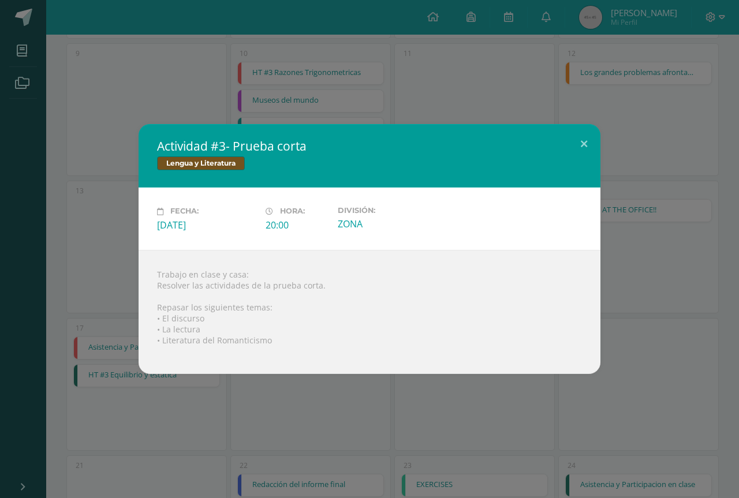
click at [580, 164] on div "Lengua y Literatura" at bounding box center [369, 164] width 425 height 17
click at [591, 150] on button at bounding box center [584, 143] width 33 height 39
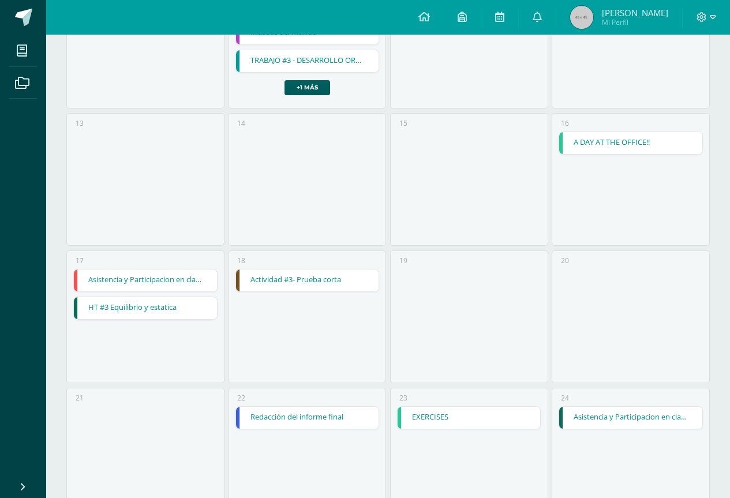
scroll to position [577, 0]
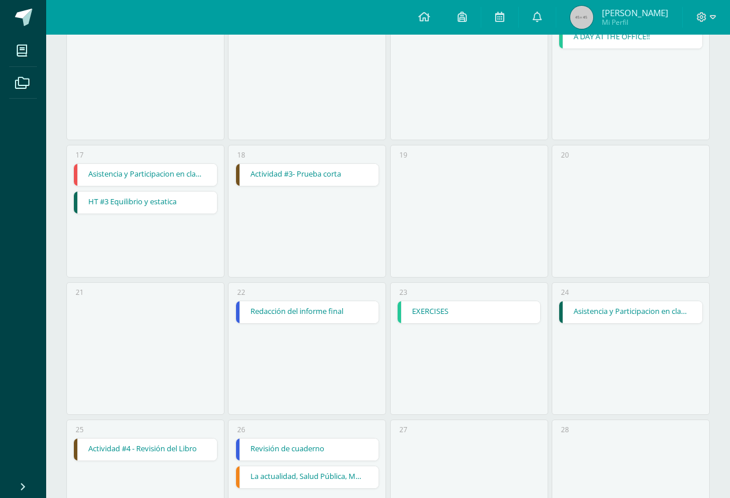
click at [286, 303] on link "Redacción del informe final" at bounding box center [307, 312] width 143 height 22
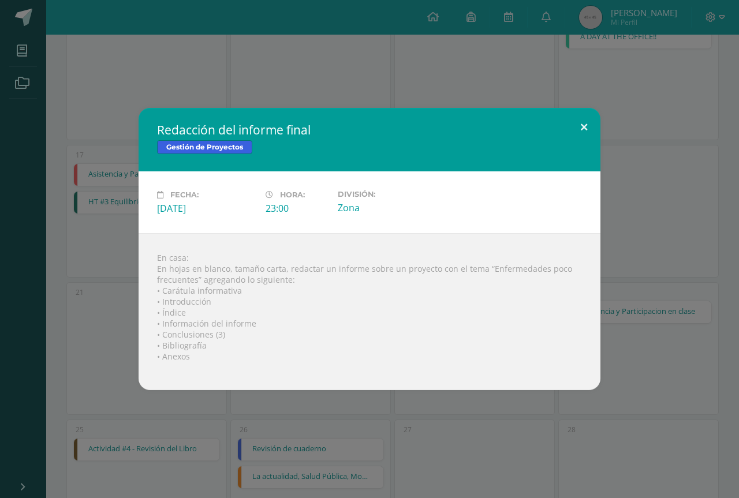
click at [582, 131] on button at bounding box center [584, 127] width 33 height 39
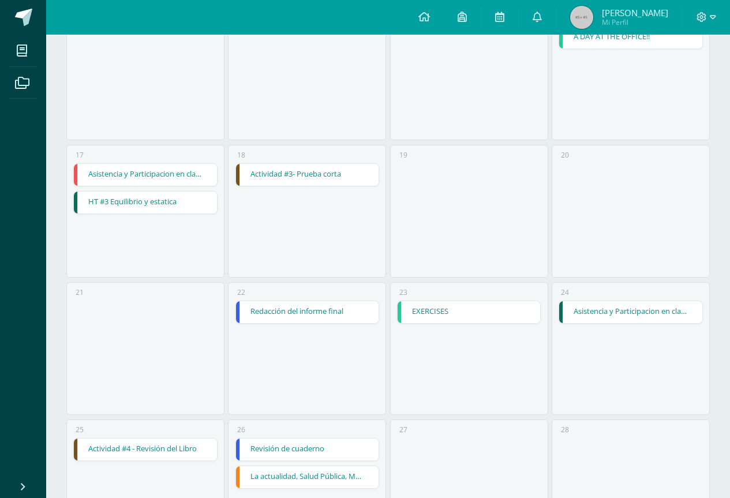
click at [506, 319] on link "EXERCISES" at bounding box center [469, 312] width 143 height 22
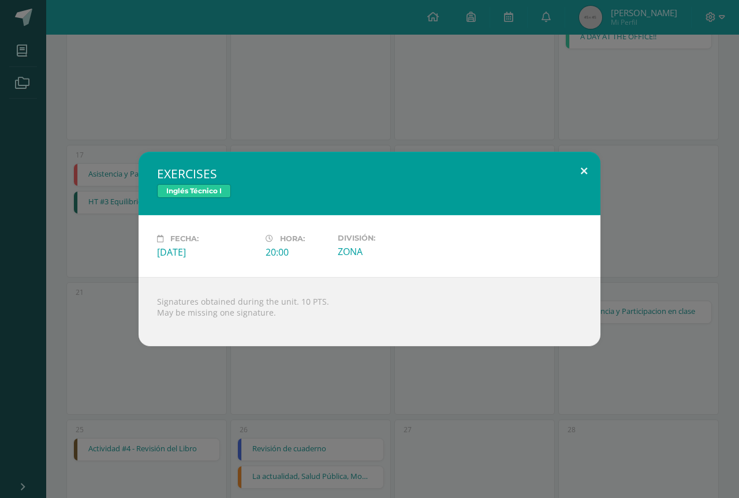
click at [596, 175] on button at bounding box center [584, 171] width 33 height 39
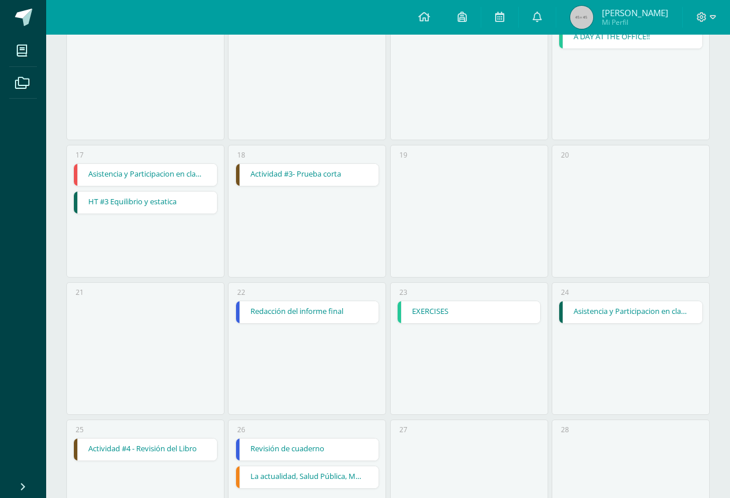
click at [592, 313] on link "Asistencia y Participacion en clase" at bounding box center [630, 312] width 143 height 22
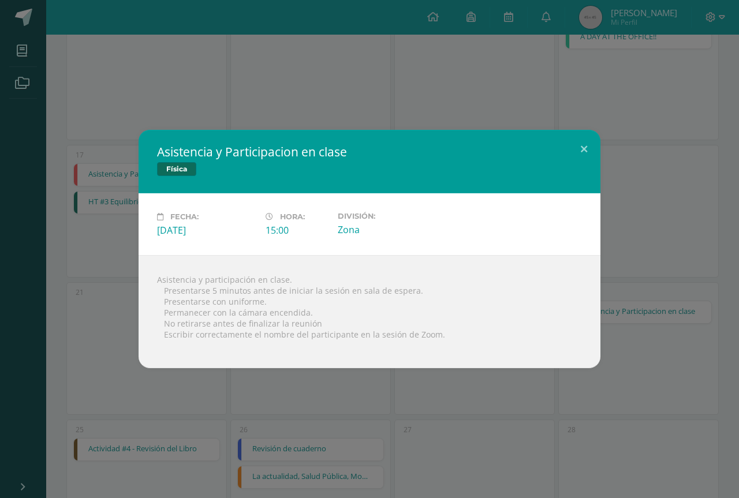
click at [611, 134] on div "Asistencia y Participacion en clase Física Fecha: Miércoles 24 de Septiembre Ho…" at bounding box center [370, 249] width 730 height 238
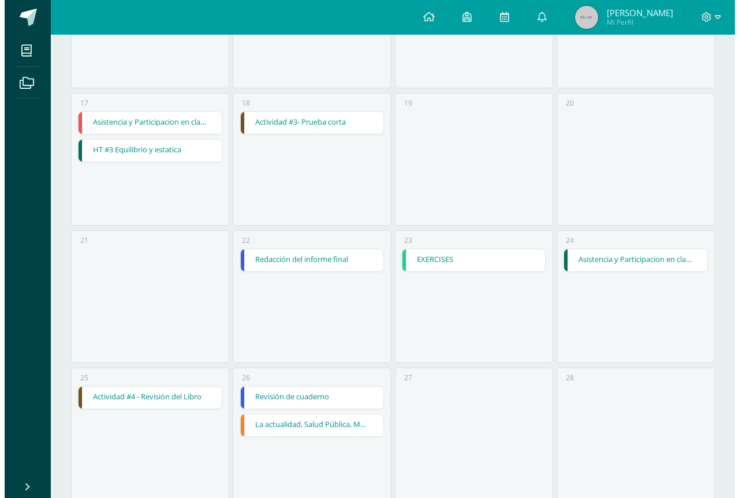
scroll to position [797, 0]
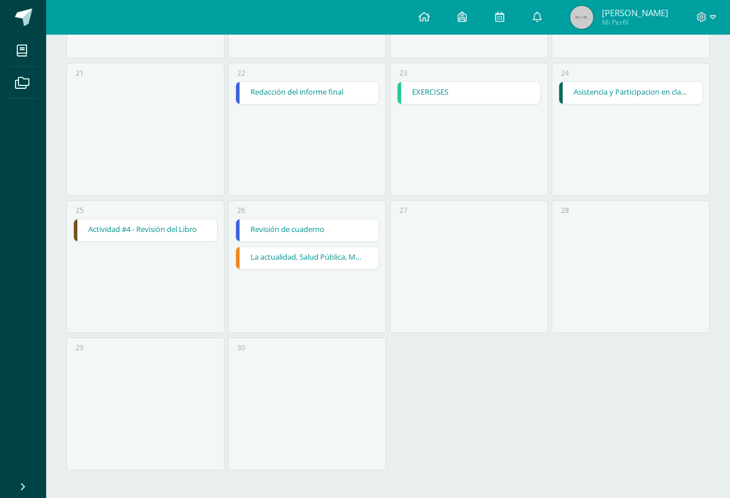
click at [132, 225] on link "Actividad #4 - Revisión del Libro" at bounding box center [145, 230] width 143 height 22
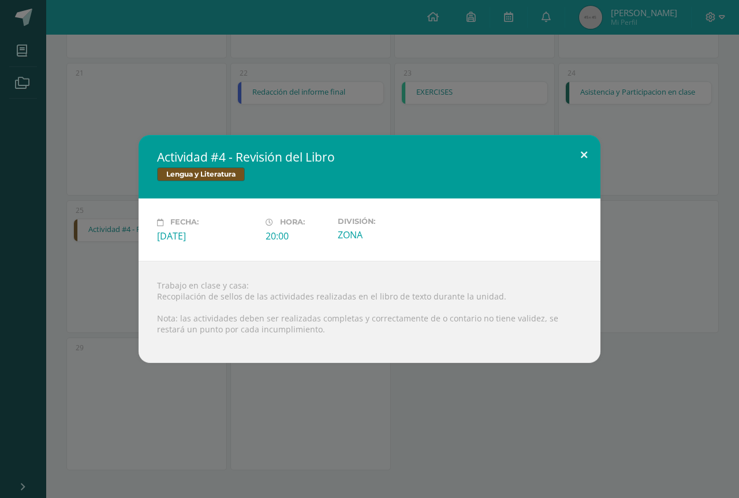
click at [586, 168] on button at bounding box center [584, 154] width 33 height 39
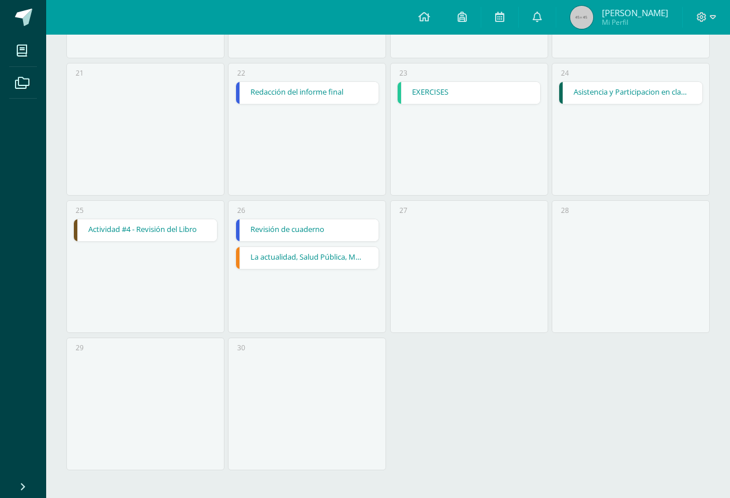
click at [266, 235] on link "Revisión de cuaderno" at bounding box center [307, 230] width 143 height 22
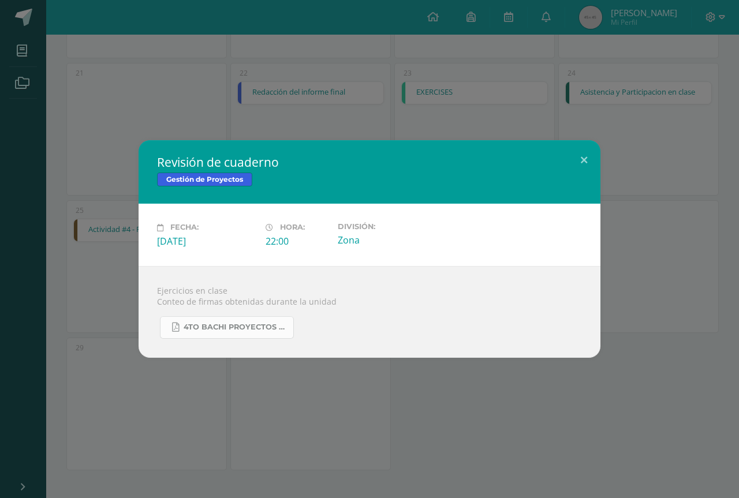
click at [165, 336] on link "4to bachi Proyectos Programación .pdf" at bounding box center [227, 327] width 134 height 23
click at [595, 162] on button at bounding box center [584, 159] width 33 height 39
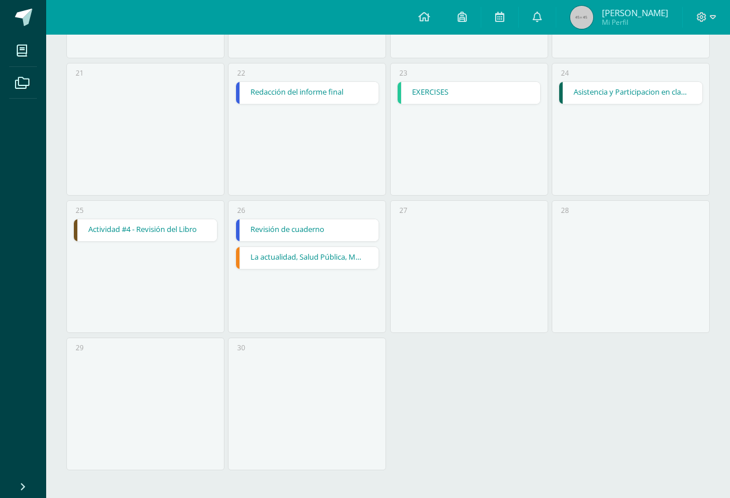
click at [283, 257] on link "La actualidad, Salud Pública, Movimientos sociales," at bounding box center [307, 258] width 143 height 22
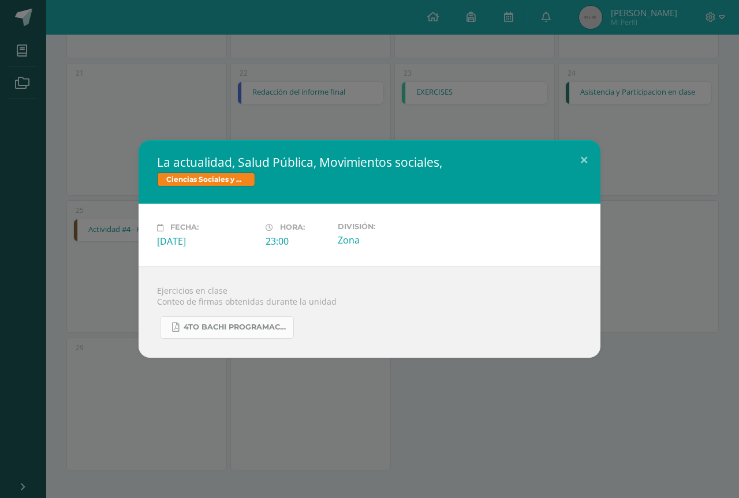
click at [262, 332] on span "4to Bachi programación Sociales .pdf" at bounding box center [236, 327] width 104 height 9
